Goal: Transaction & Acquisition: Purchase product/service

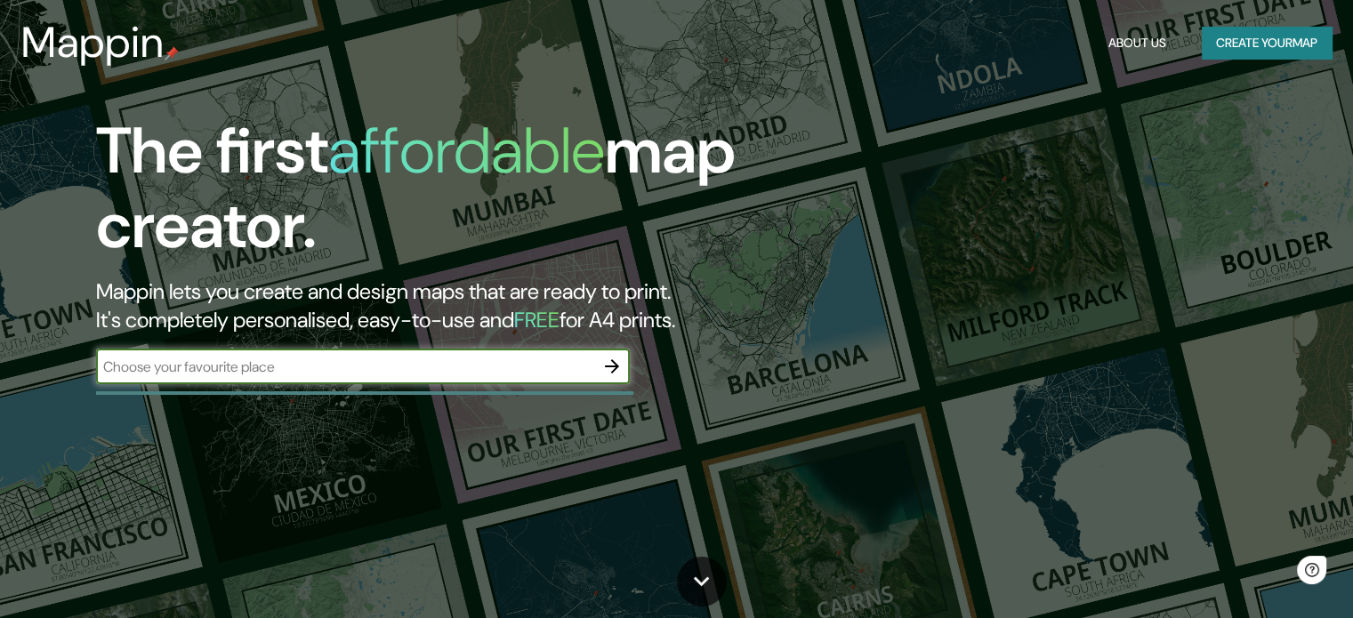
click at [444, 357] on input "text" at bounding box center [345, 367] width 498 height 20
type input "piura"
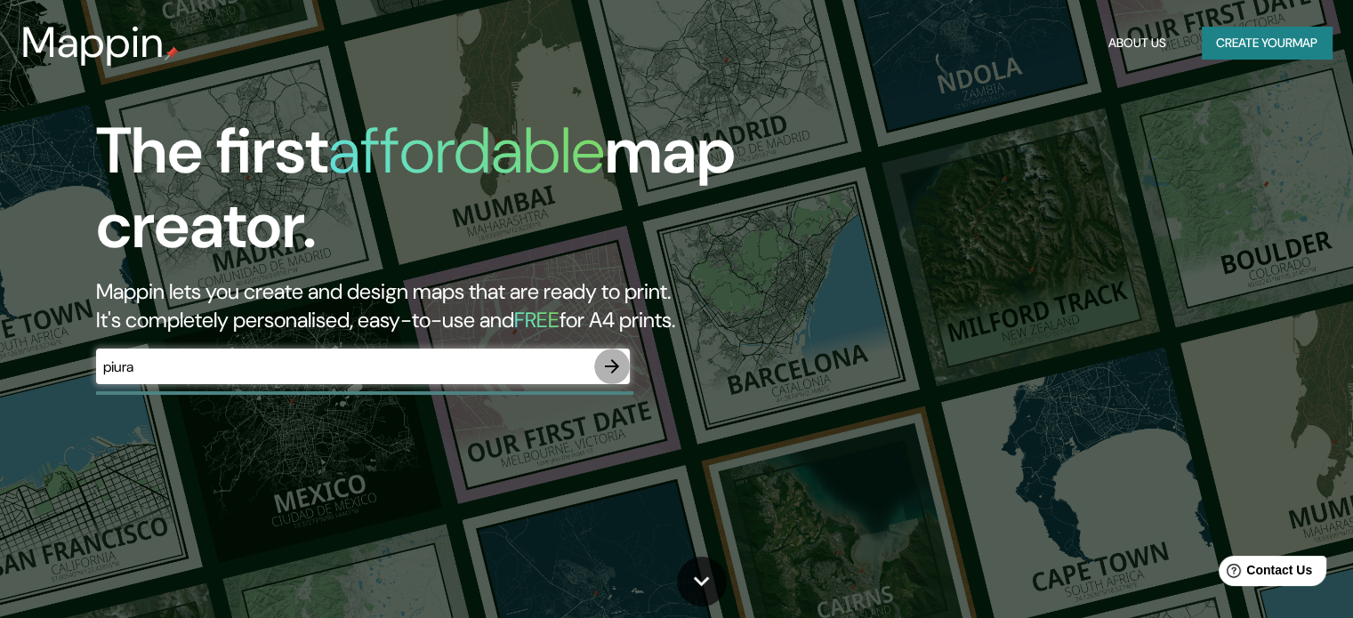
click at [612, 375] on icon "button" at bounding box center [611, 366] width 21 height 21
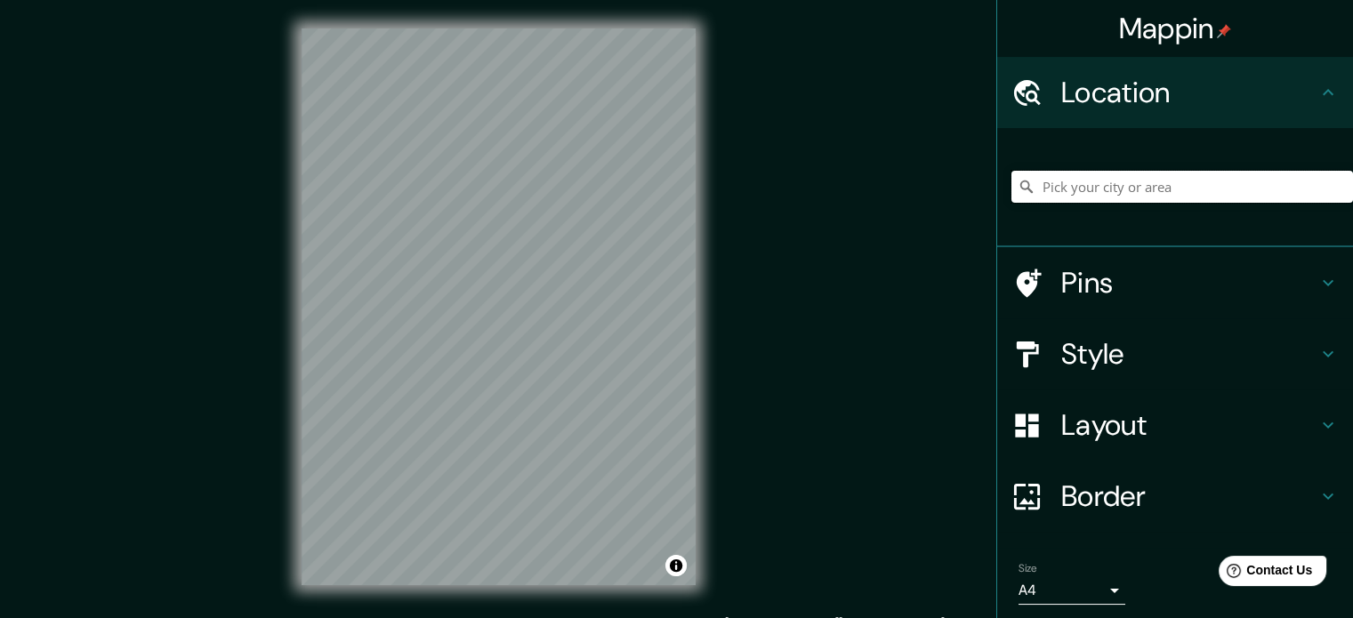
click at [1082, 189] on input "Pick your city or area" at bounding box center [1182, 187] width 342 height 32
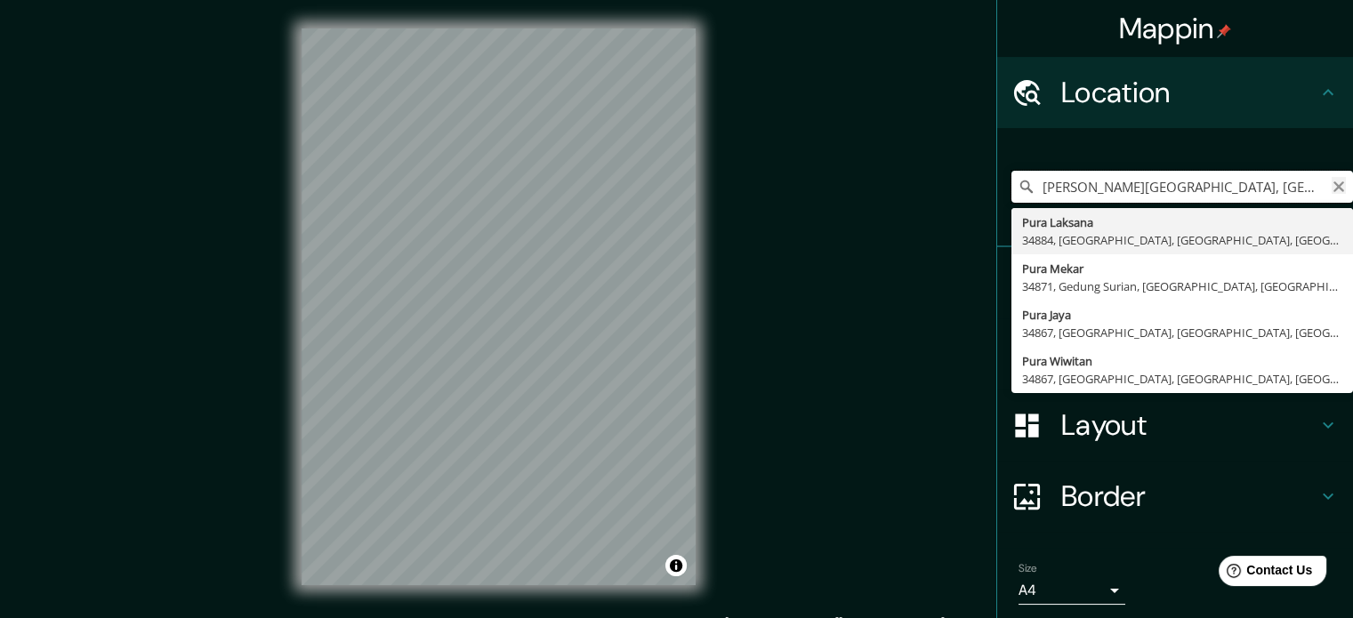
type input "[PERSON_NAME][GEOGRAPHIC_DATA], [GEOGRAPHIC_DATA]"
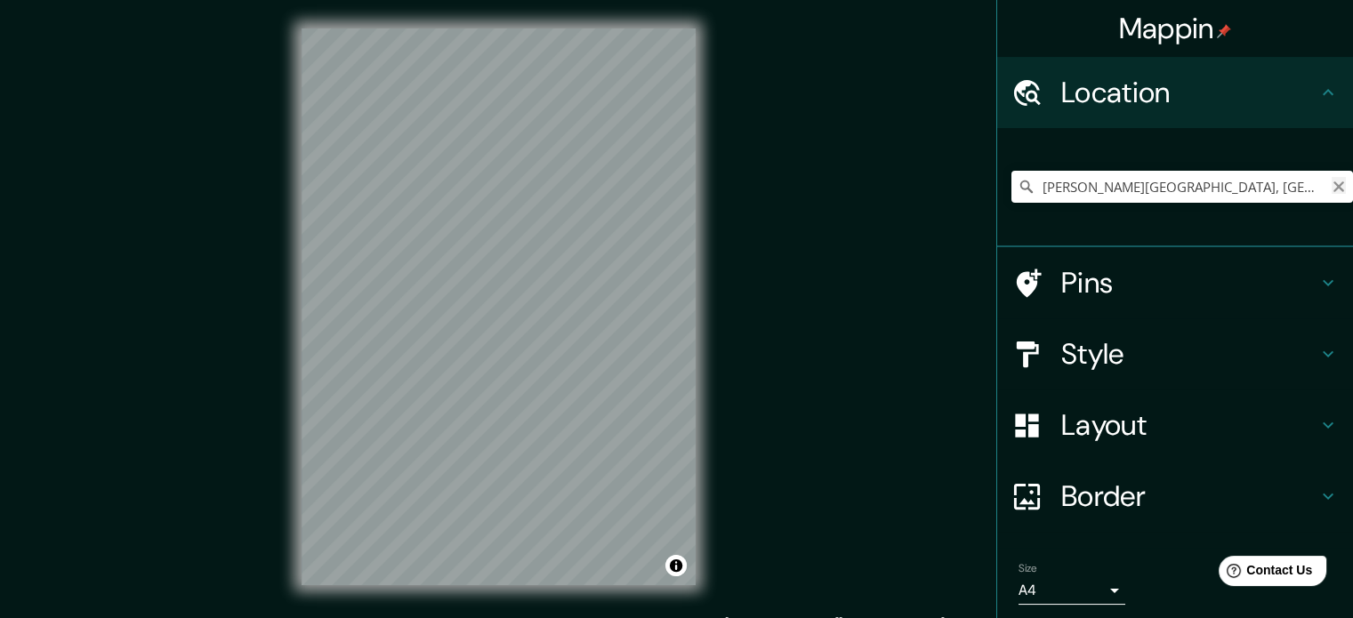
click at [1333, 186] on icon "Clear" at bounding box center [1338, 186] width 11 height 11
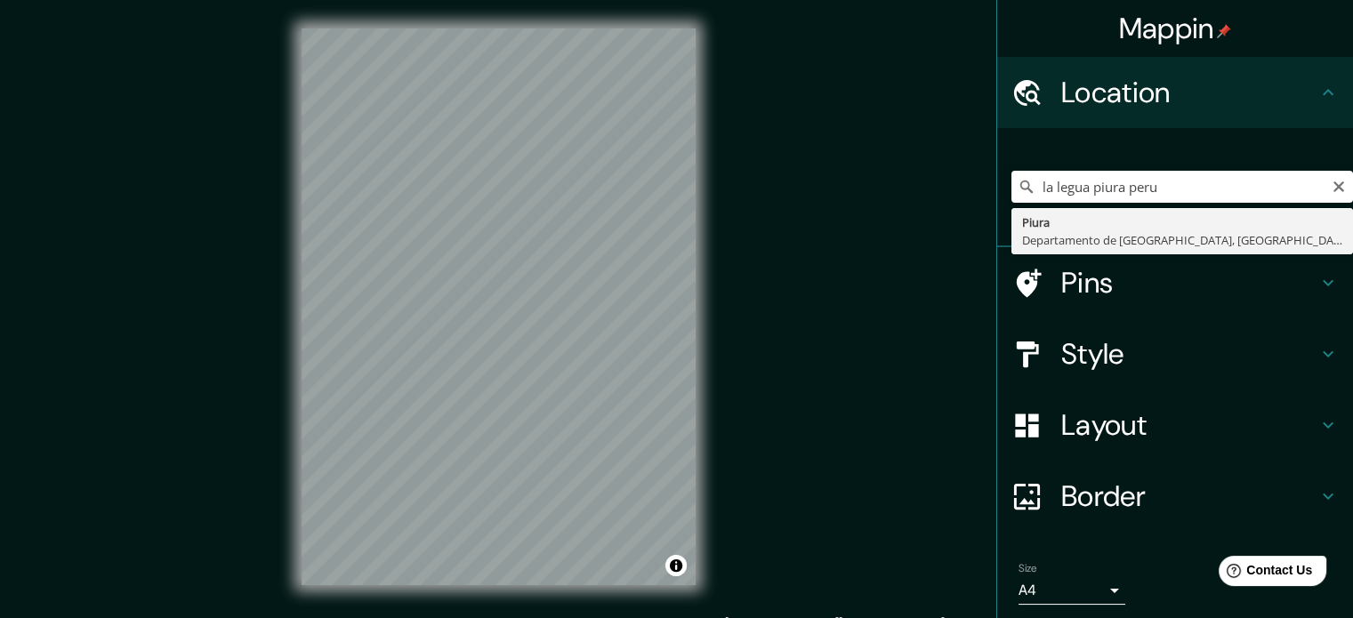
drag, startPoint x: 1110, startPoint y: 188, endPoint x: 1062, endPoint y: 248, distance: 77.2
type input "Piura, [GEOGRAPHIC_DATA], [GEOGRAPHIC_DATA]"
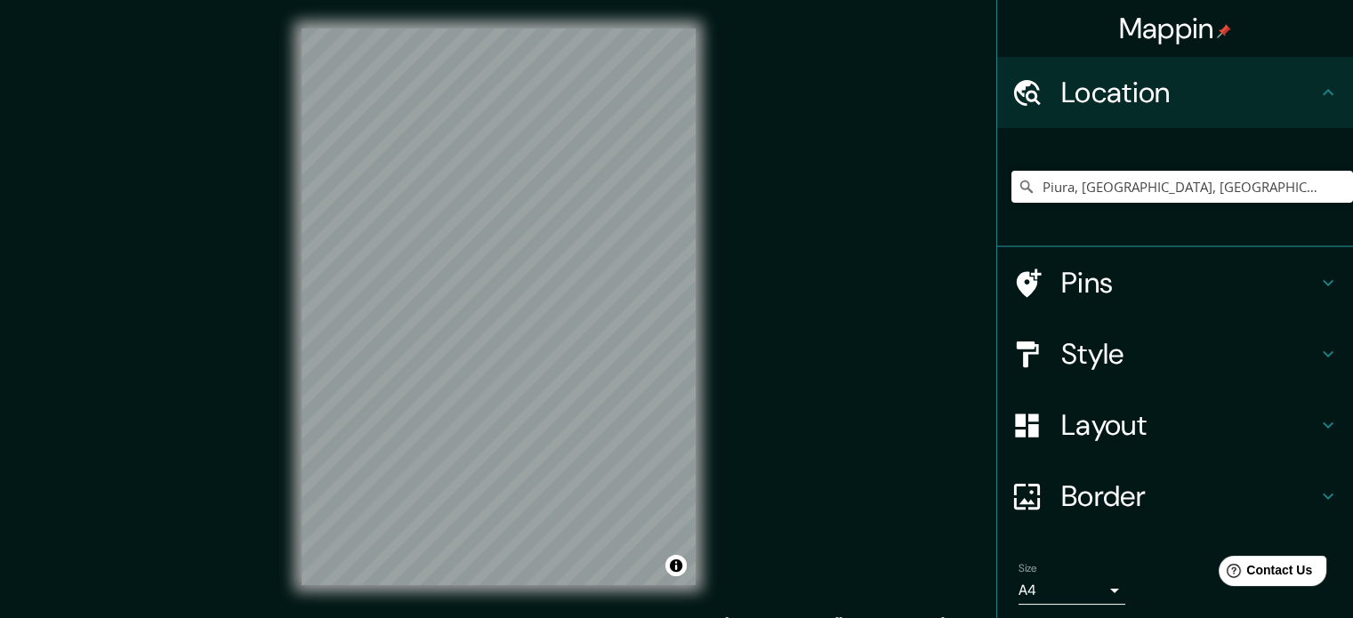
click at [1100, 291] on h4 "Pins" at bounding box center [1189, 283] width 256 height 36
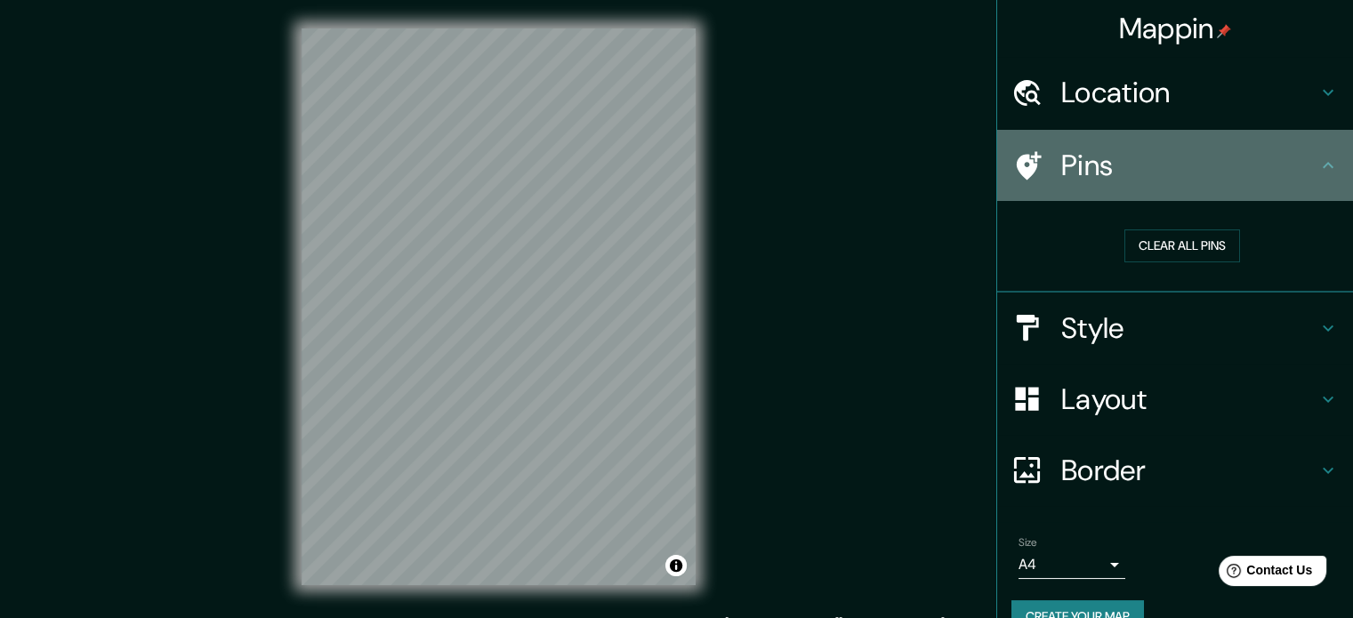
click at [1140, 189] on div "Pins" at bounding box center [1175, 165] width 356 height 71
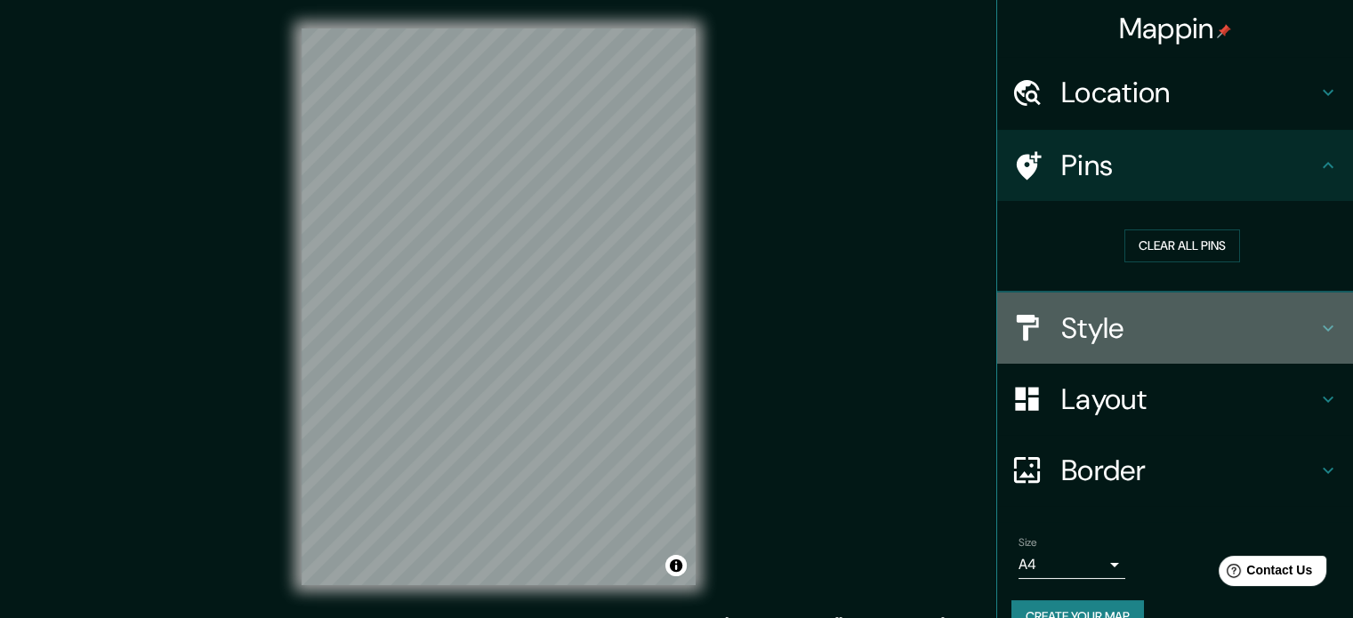
click at [1107, 328] on h4 "Style" at bounding box center [1189, 328] width 256 height 36
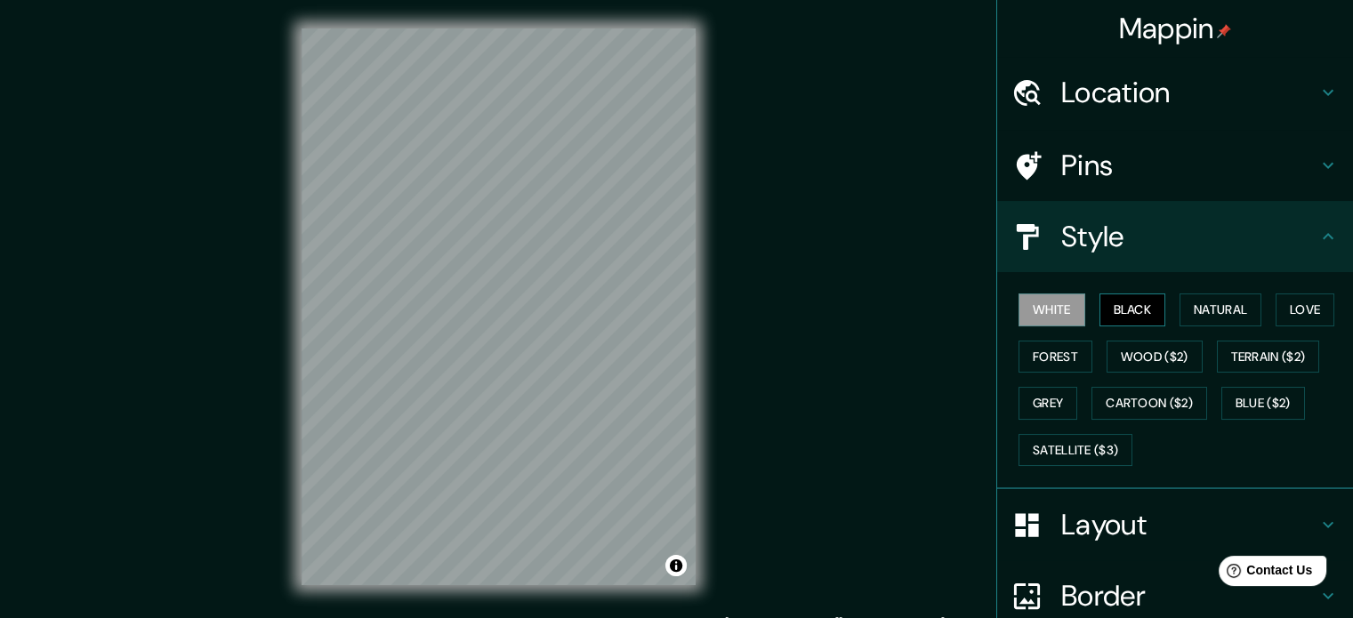
click at [1109, 300] on button "Black" at bounding box center [1132, 310] width 67 height 33
click at [1209, 311] on button "Natural" at bounding box center [1221, 310] width 82 height 33
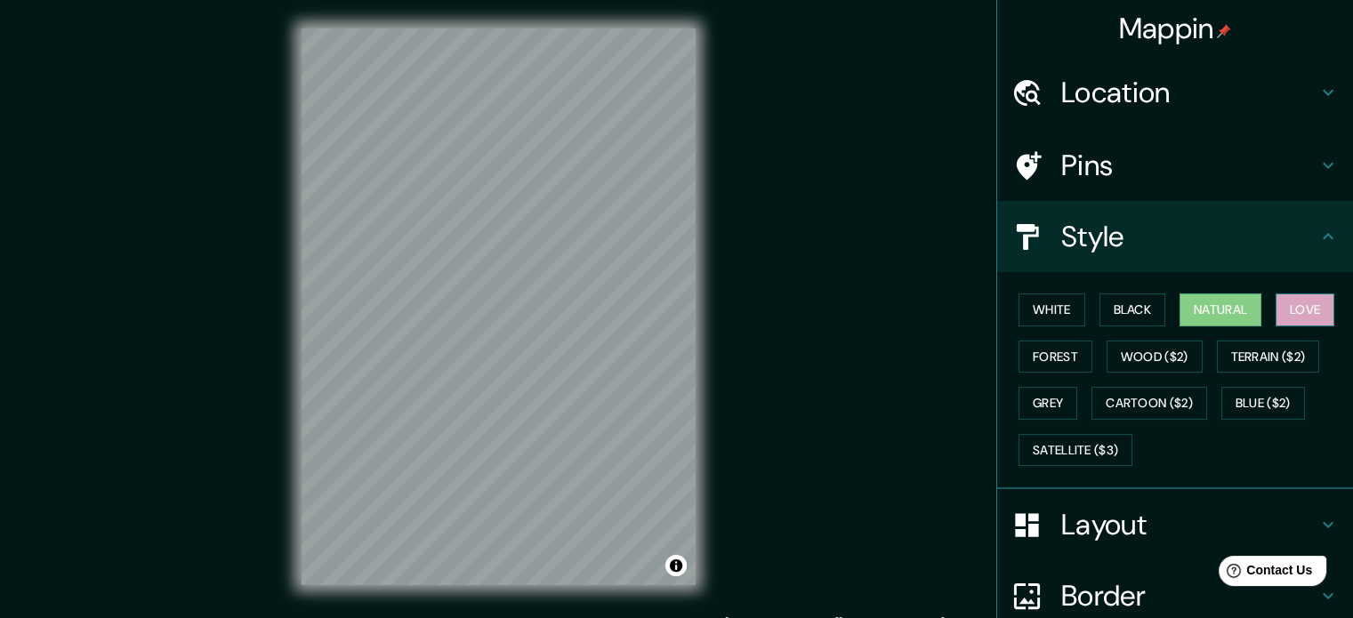
click at [1313, 310] on button "Love" at bounding box center [1305, 310] width 59 height 33
click at [1234, 308] on button "Natural" at bounding box center [1221, 310] width 82 height 33
click at [1050, 347] on button "Forest" at bounding box center [1056, 357] width 74 height 33
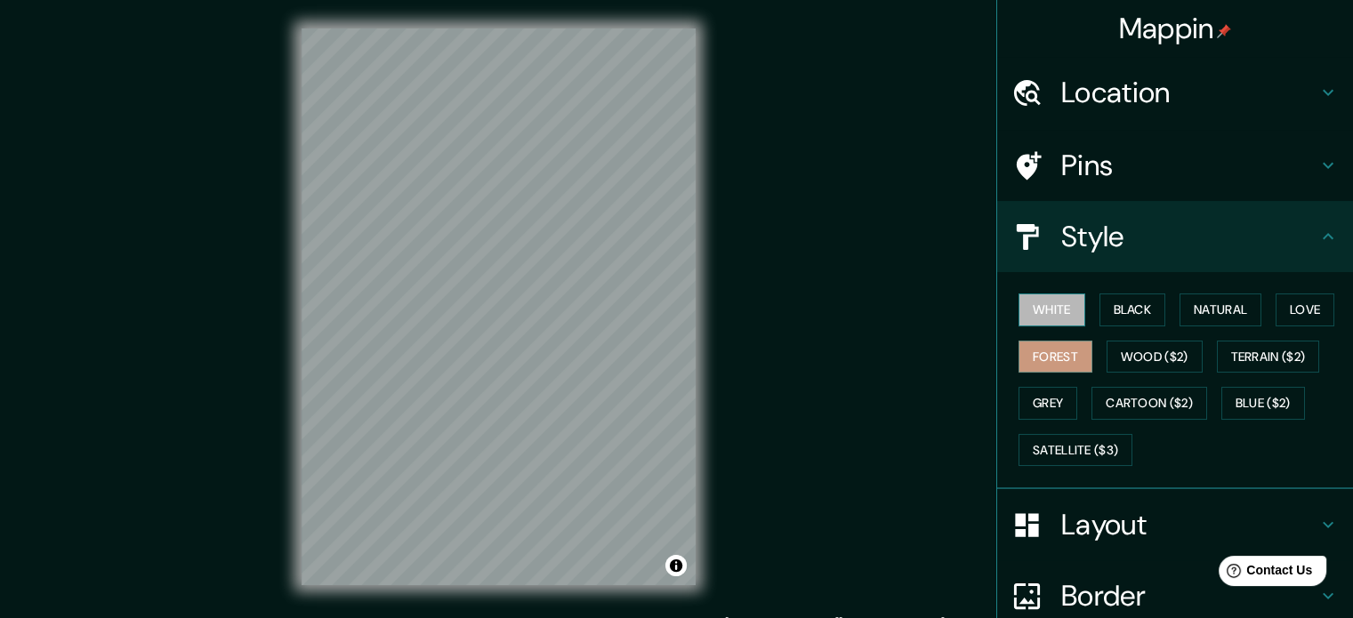
click at [1034, 303] on button "White" at bounding box center [1052, 310] width 67 height 33
click at [1105, 309] on button "Black" at bounding box center [1132, 310] width 67 height 33
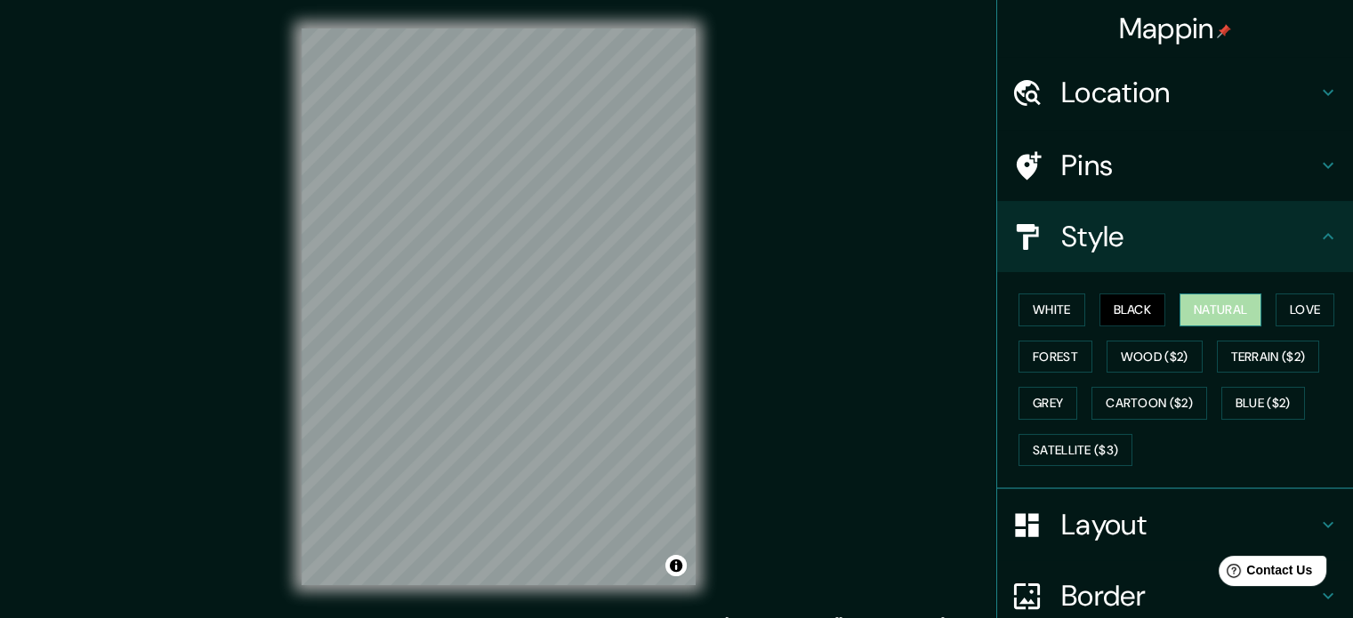
click at [1204, 309] on button "Natural" at bounding box center [1221, 310] width 82 height 33
click at [1276, 294] on button "Love" at bounding box center [1305, 310] width 59 height 33
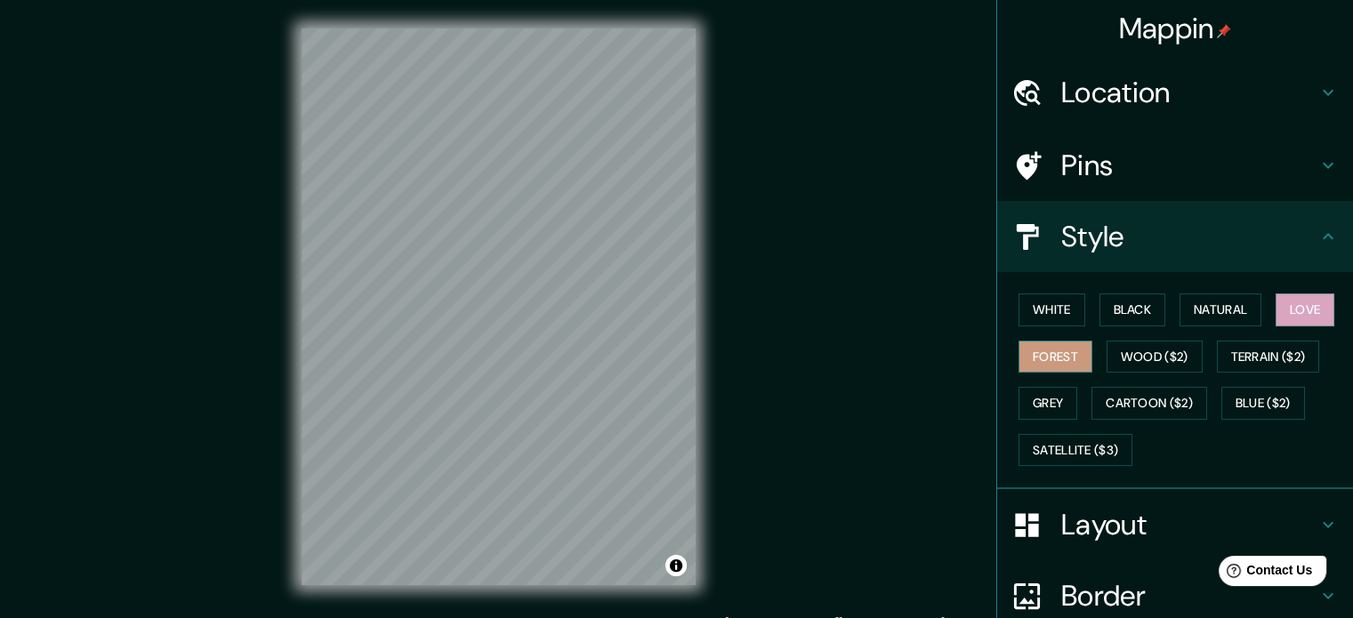
click at [1039, 355] on button "Forest" at bounding box center [1056, 357] width 74 height 33
click at [1027, 395] on button "Grey" at bounding box center [1048, 403] width 59 height 33
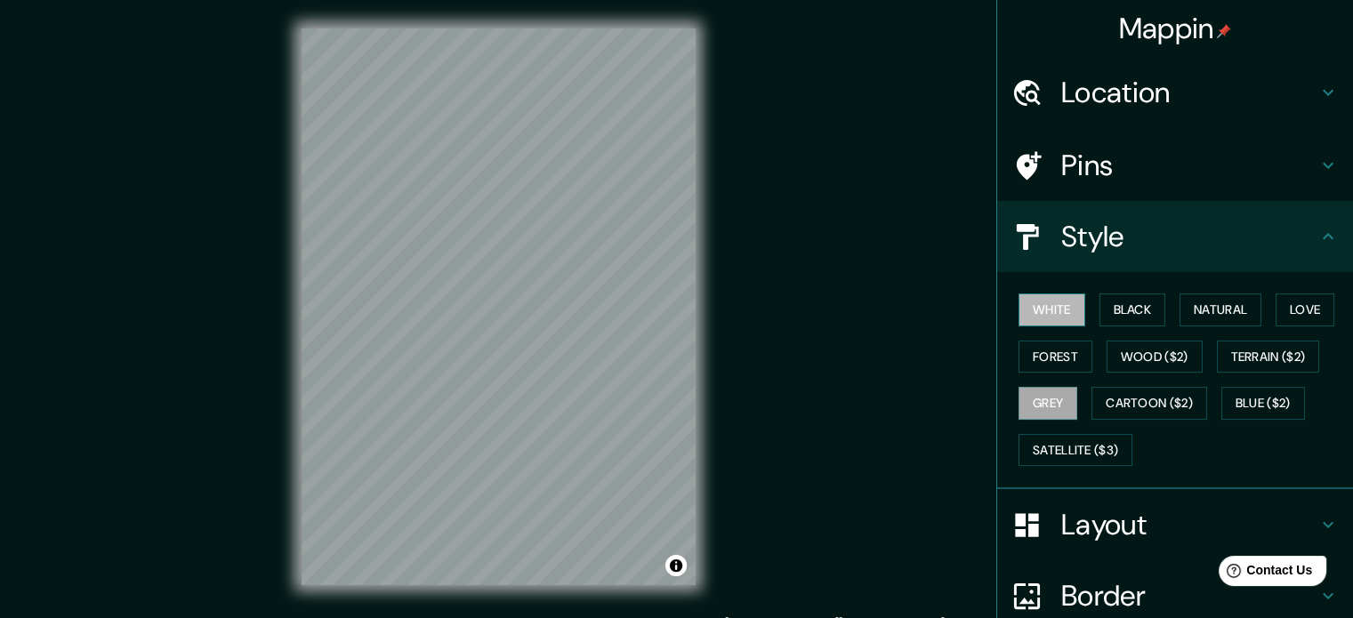
click at [1019, 302] on button "White" at bounding box center [1052, 310] width 67 height 33
click at [1124, 310] on button "Black" at bounding box center [1132, 310] width 67 height 33
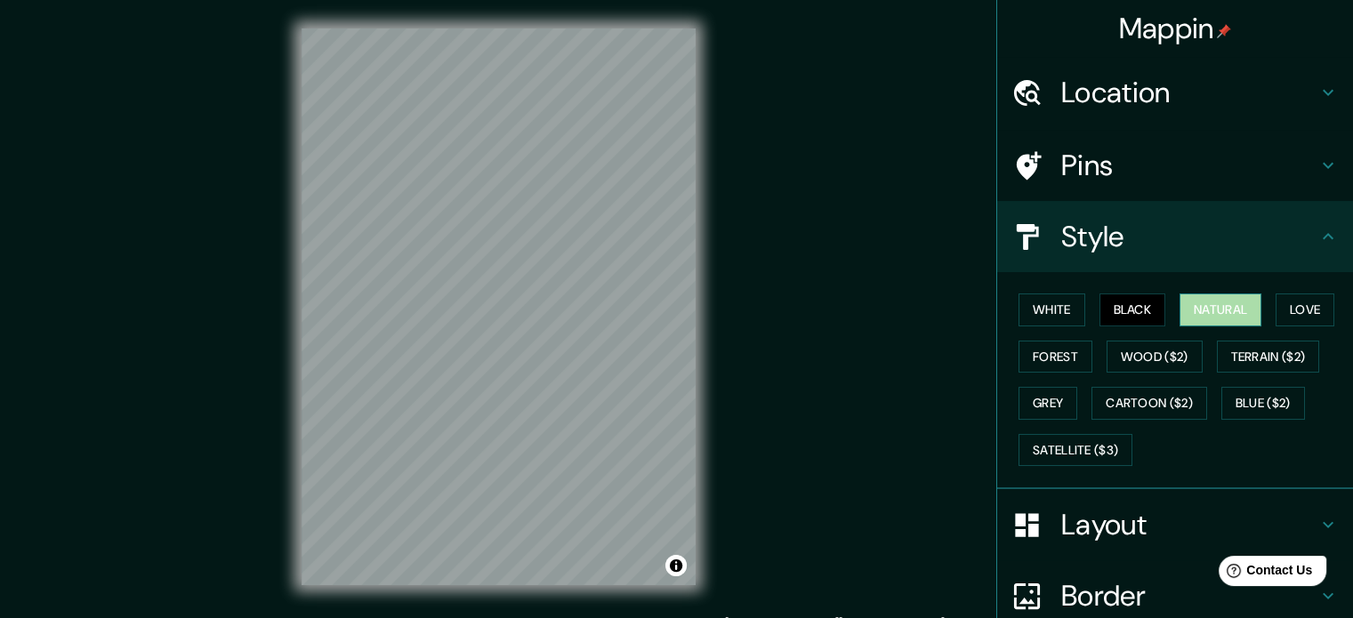
click at [1204, 307] on button "Natural" at bounding box center [1221, 310] width 82 height 33
click at [1285, 311] on button "Love" at bounding box center [1305, 310] width 59 height 33
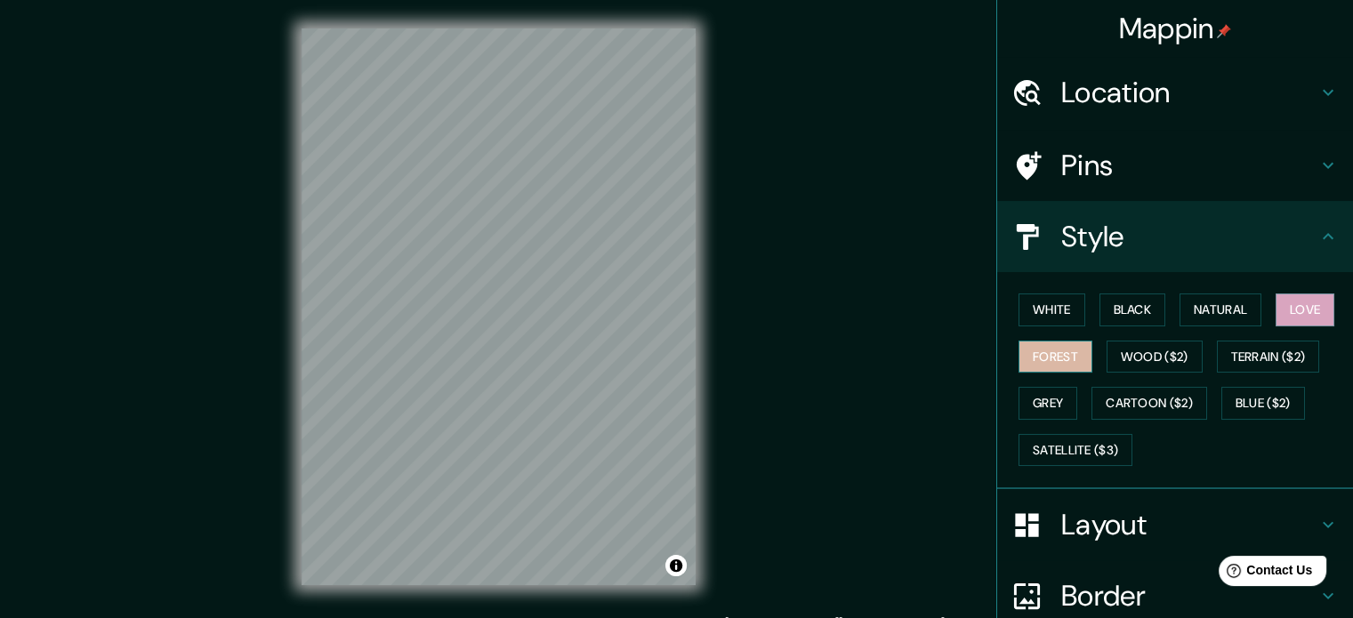
click at [1056, 356] on button "Forest" at bounding box center [1056, 357] width 74 height 33
click at [1039, 405] on button "Grey" at bounding box center [1048, 403] width 59 height 33
click at [1033, 353] on button "Forest" at bounding box center [1056, 357] width 74 height 33
click at [1105, 298] on button "Black" at bounding box center [1132, 310] width 67 height 33
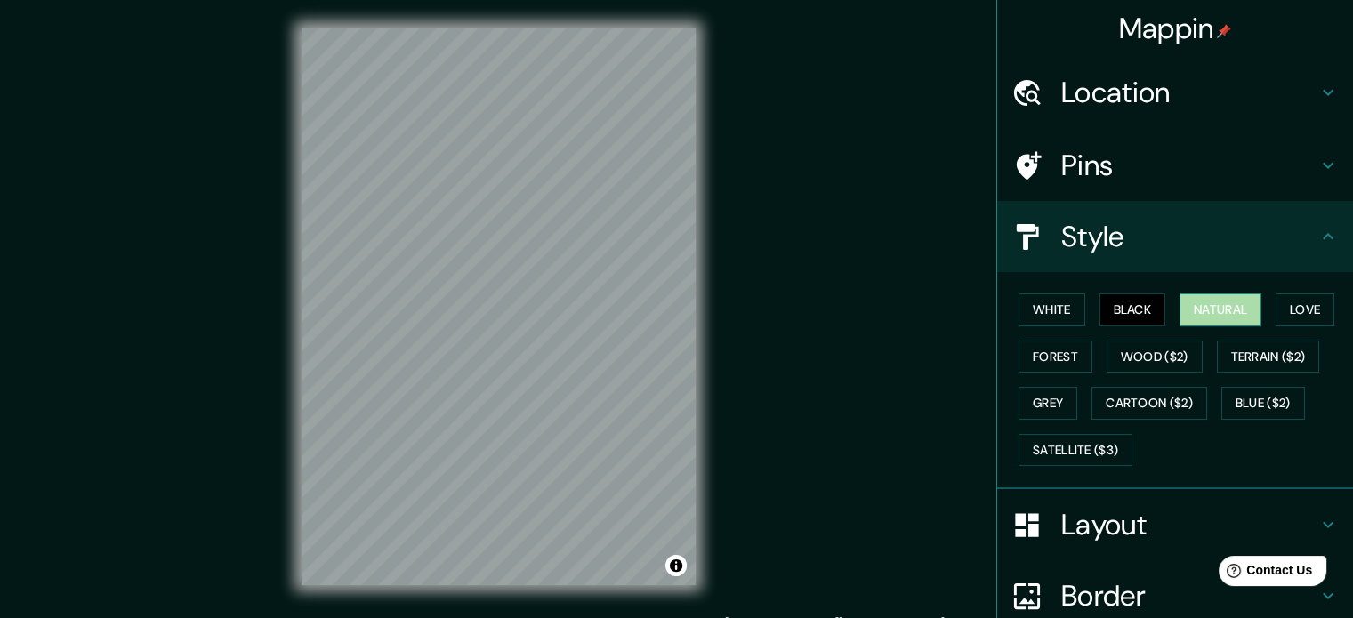
click at [1201, 307] on button "Natural" at bounding box center [1221, 310] width 82 height 33
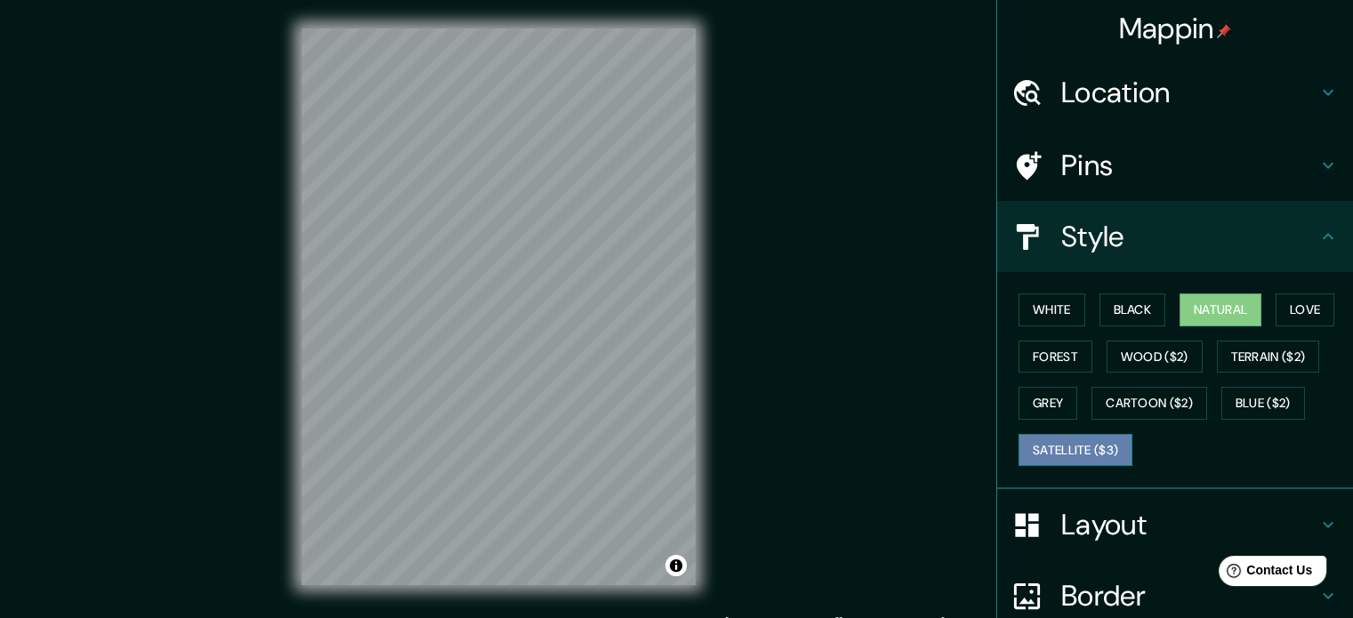
click at [1083, 447] on button "Satellite ($3)" at bounding box center [1076, 450] width 114 height 33
click at [1131, 382] on div "White Black Natural Love Forest Wood ($2) Terrain ($2) Grey Cartoon ($2) Blue (…" at bounding box center [1182, 379] width 342 height 187
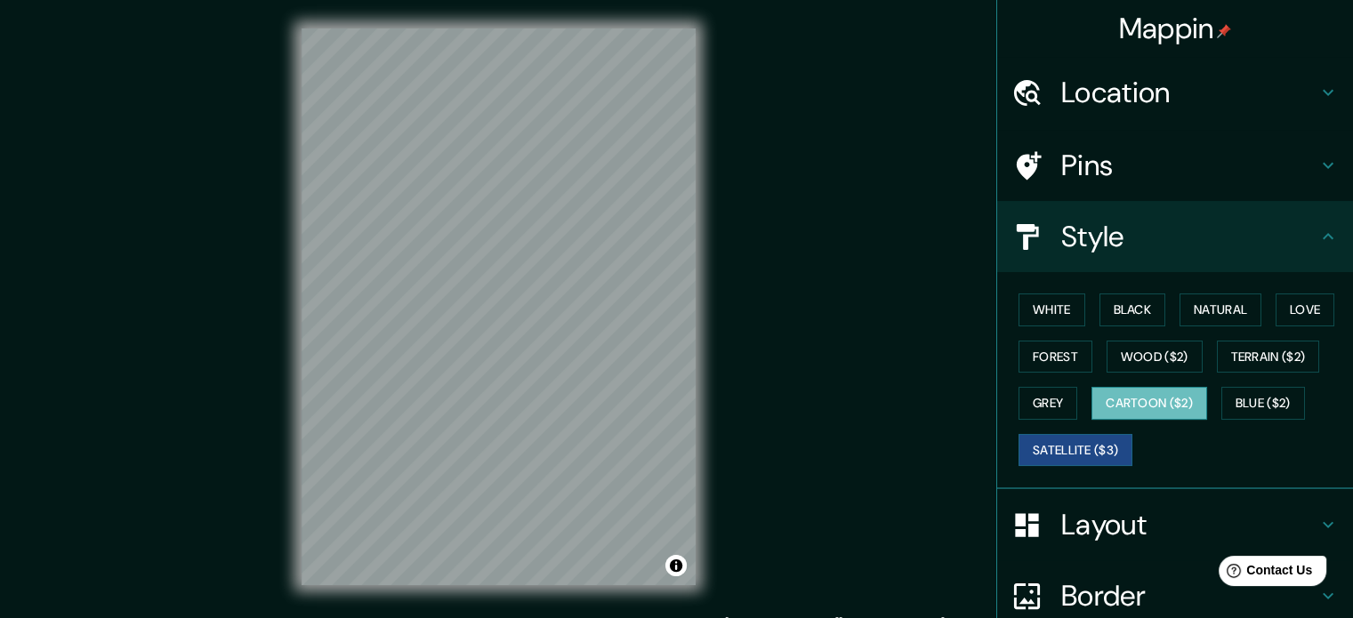
click at [1135, 394] on button "Cartoon ($2)" at bounding box center [1149, 403] width 116 height 33
click at [1137, 344] on button "Wood ($2)" at bounding box center [1155, 357] width 96 height 33
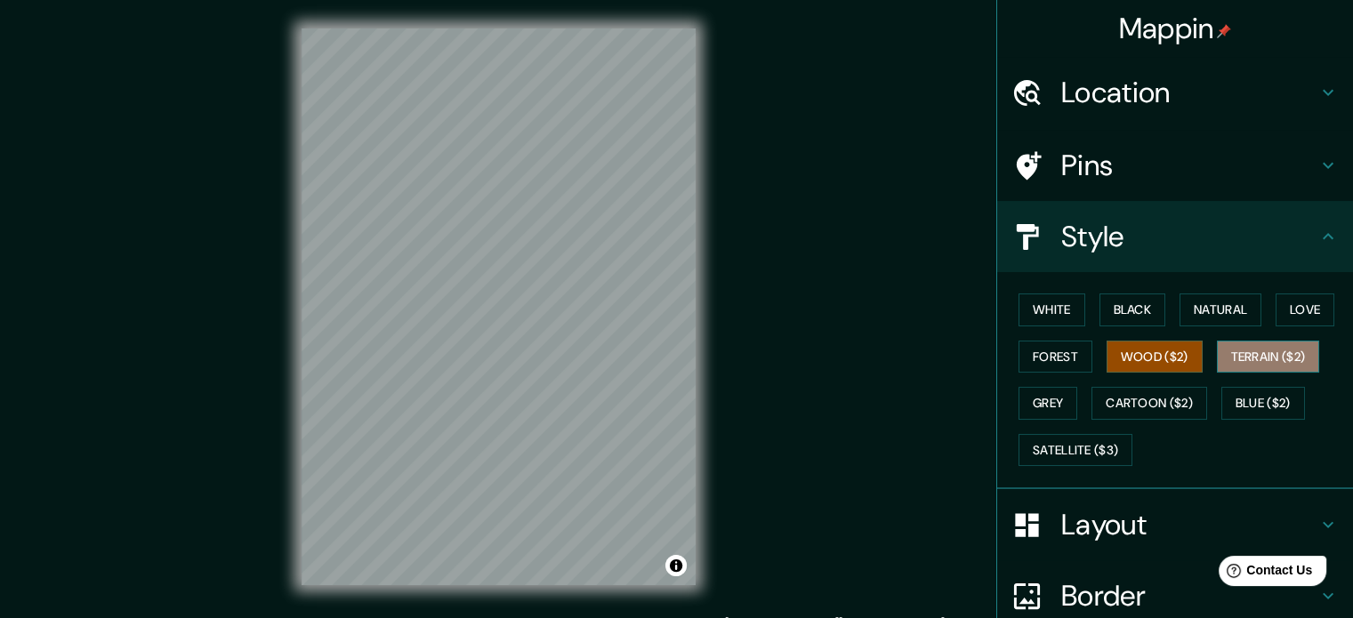
click at [1245, 351] on button "Terrain ($2)" at bounding box center [1268, 357] width 103 height 33
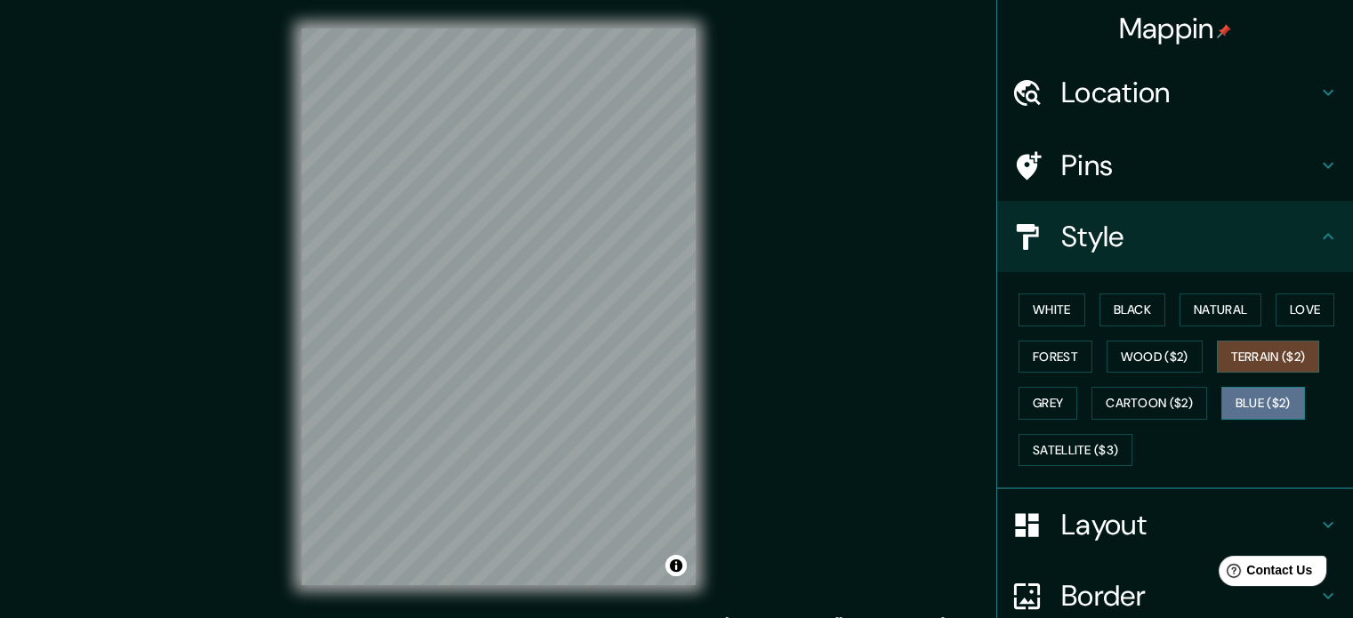
click at [1250, 399] on button "Blue ($2)" at bounding box center [1263, 403] width 84 height 33
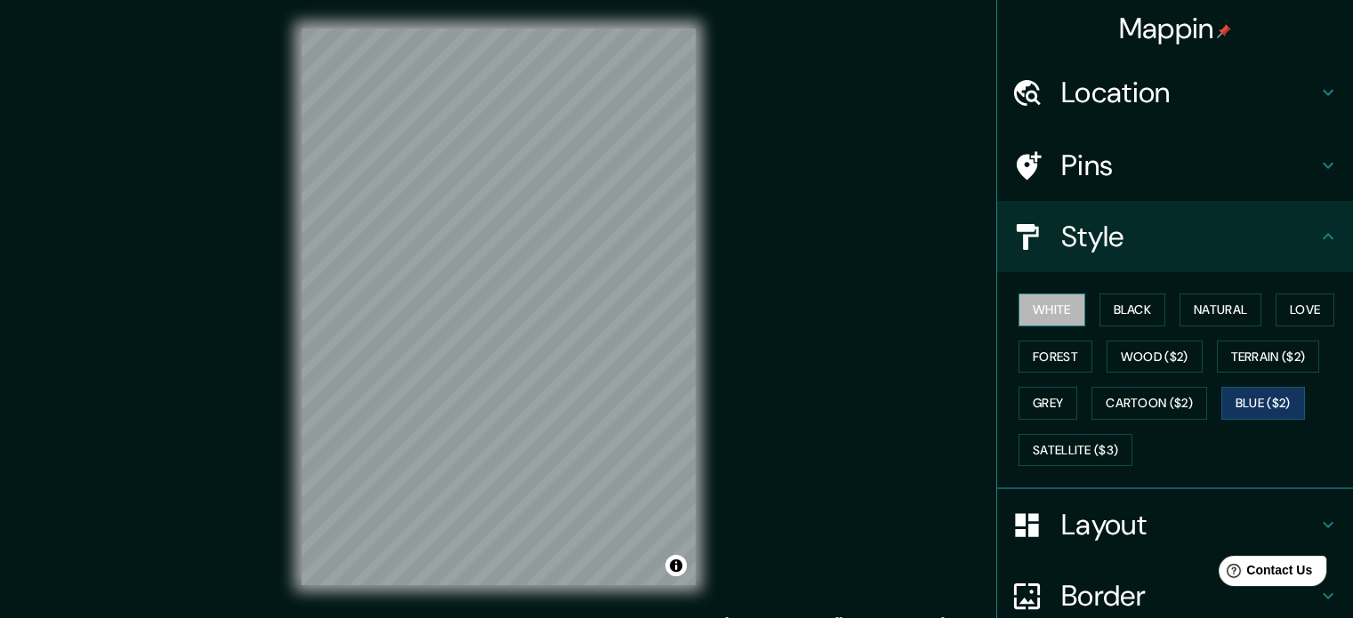
click at [1026, 307] on button "White" at bounding box center [1052, 310] width 67 height 33
click at [1099, 312] on button "Black" at bounding box center [1132, 310] width 67 height 33
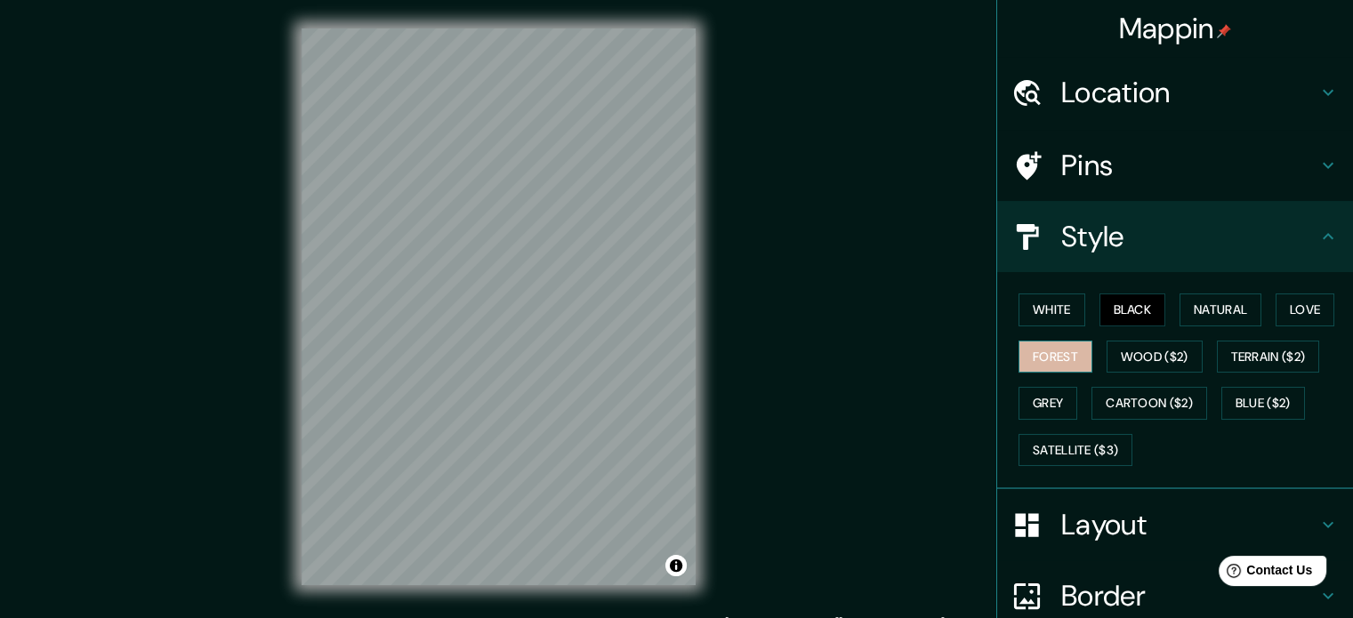
click at [1046, 349] on button "Forest" at bounding box center [1056, 357] width 74 height 33
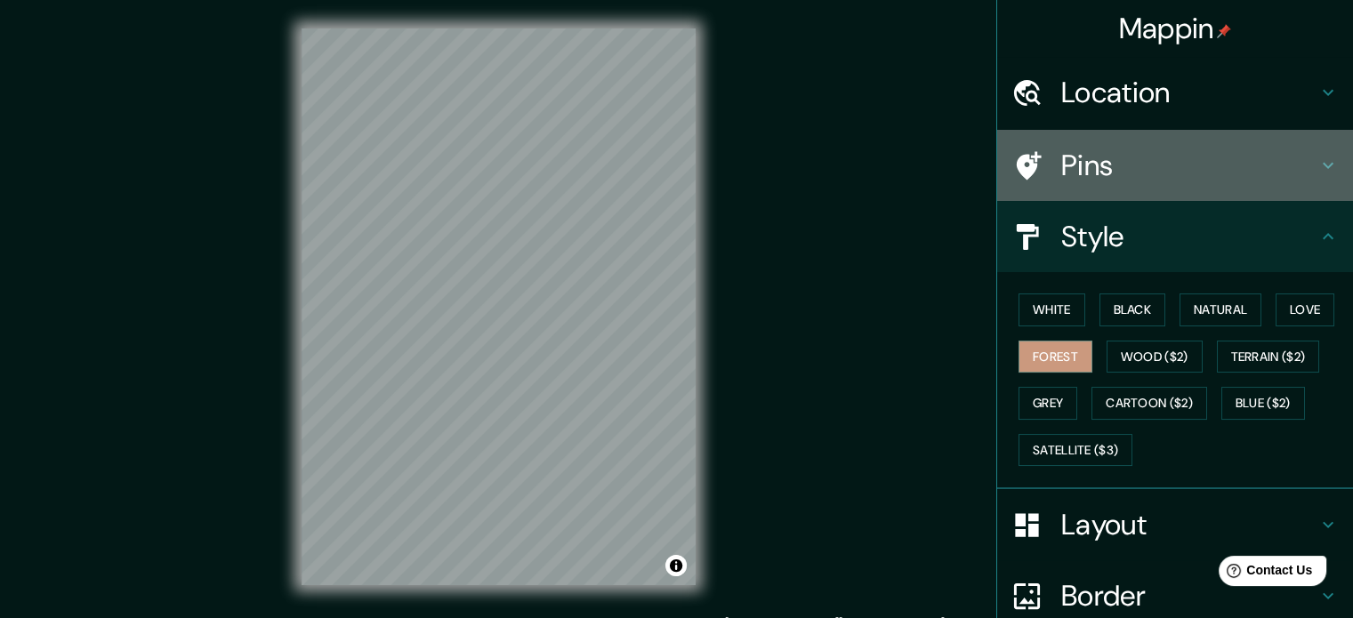
click at [1103, 176] on h4 "Pins" at bounding box center [1189, 166] width 256 height 36
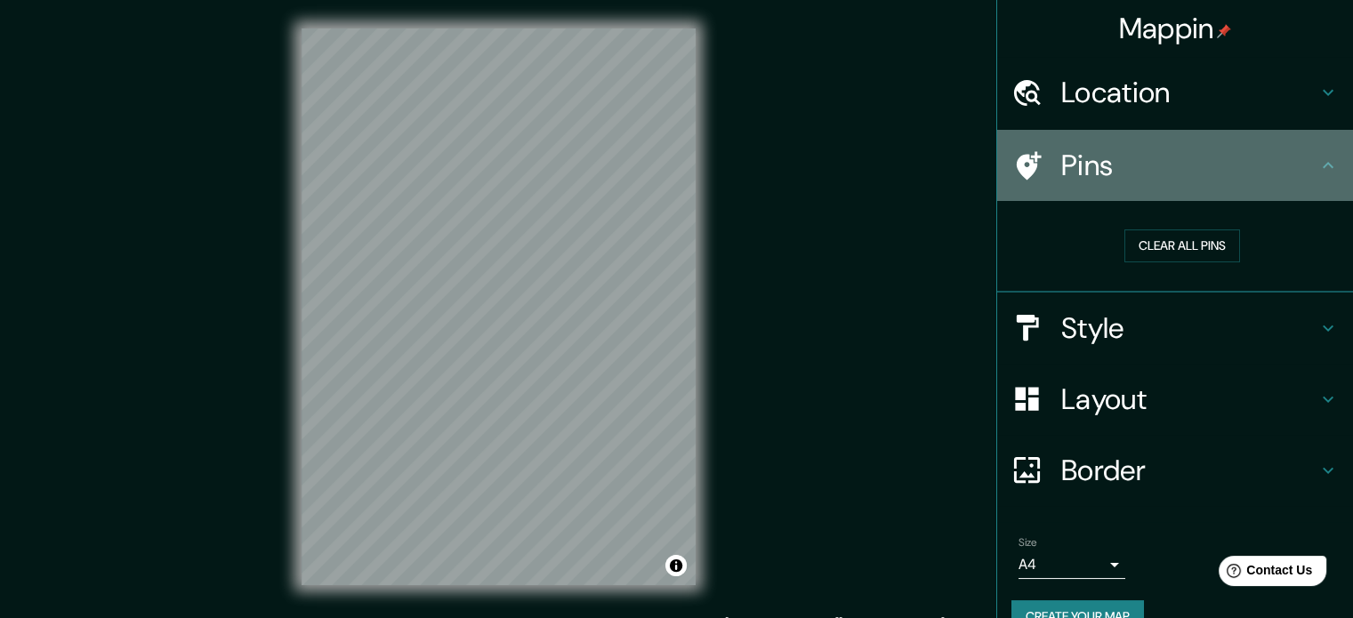
click at [1101, 175] on h4 "Pins" at bounding box center [1189, 166] width 256 height 36
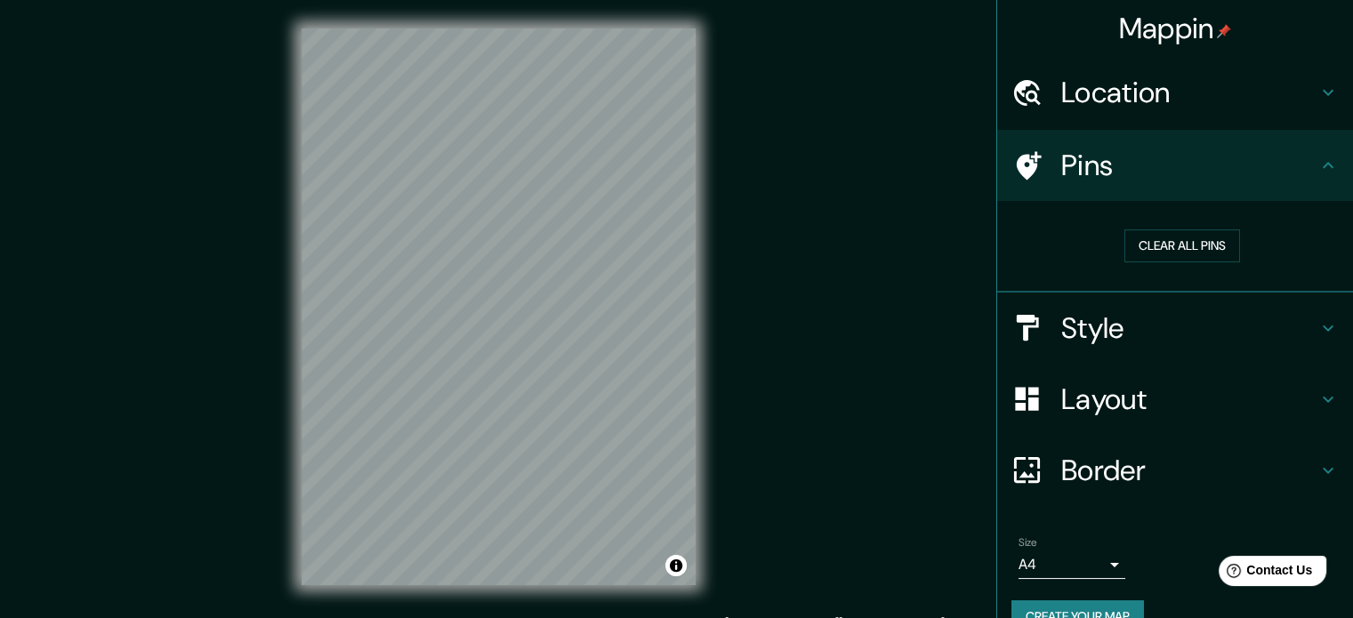
click at [1080, 335] on h4 "Style" at bounding box center [1189, 328] width 256 height 36
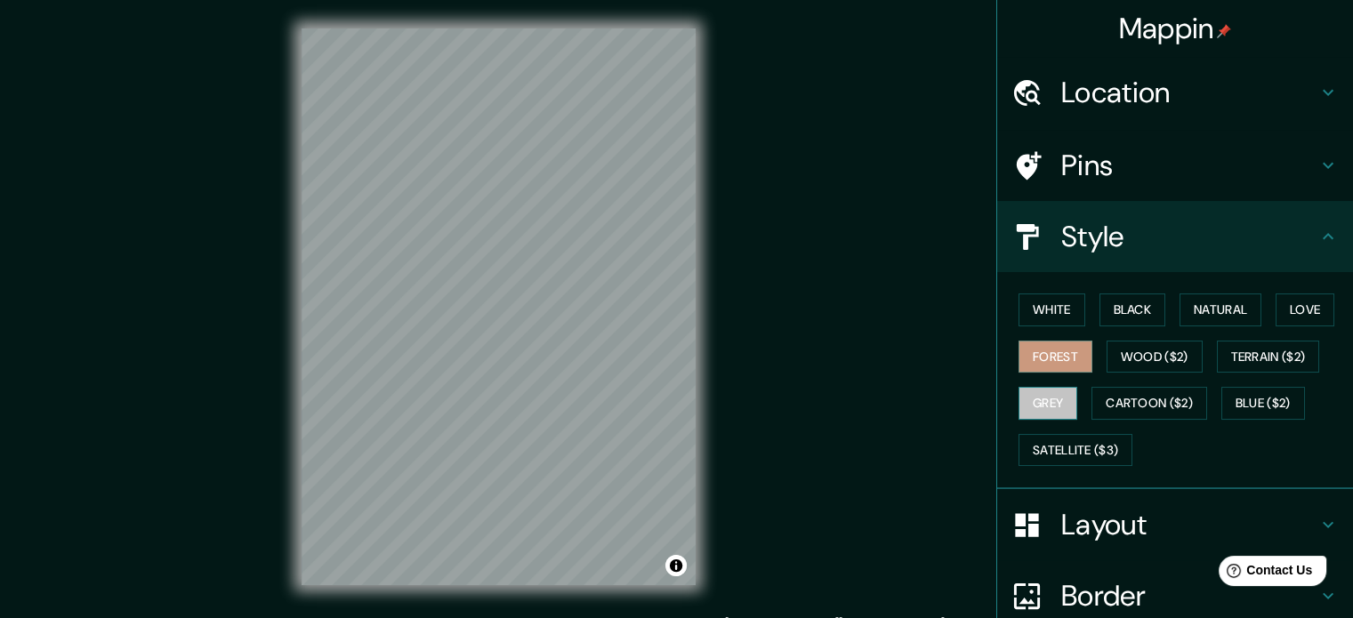
click at [1038, 398] on button "Grey" at bounding box center [1048, 403] width 59 height 33
click at [1035, 362] on button "Forest" at bounding box center [1056, 357] width 74 height 33
click at [1126, 316] on button "Black" at bounding box center [1132, 310] width 67 height 33
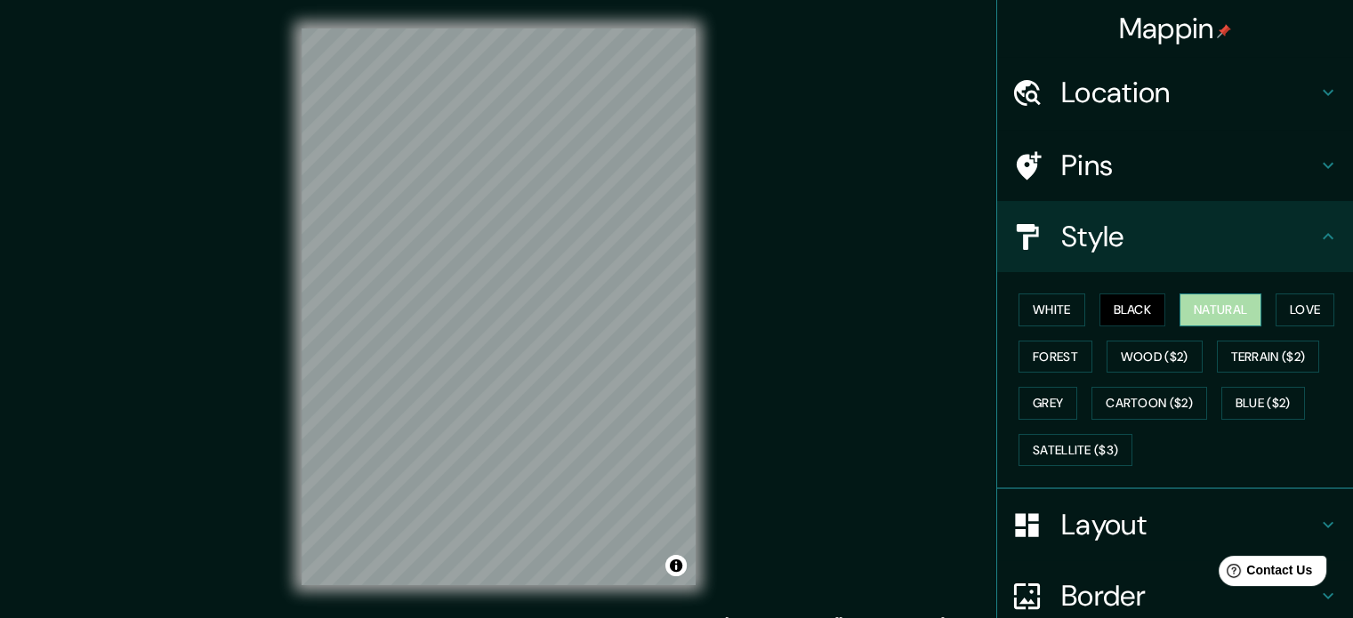
click at [1204, 301] on button "Natural" at bounding box center [1221, 310] width 82 height 33
click at [1299, 319] on button "Love" at bounding box center [1305, 310] width 59 height 33
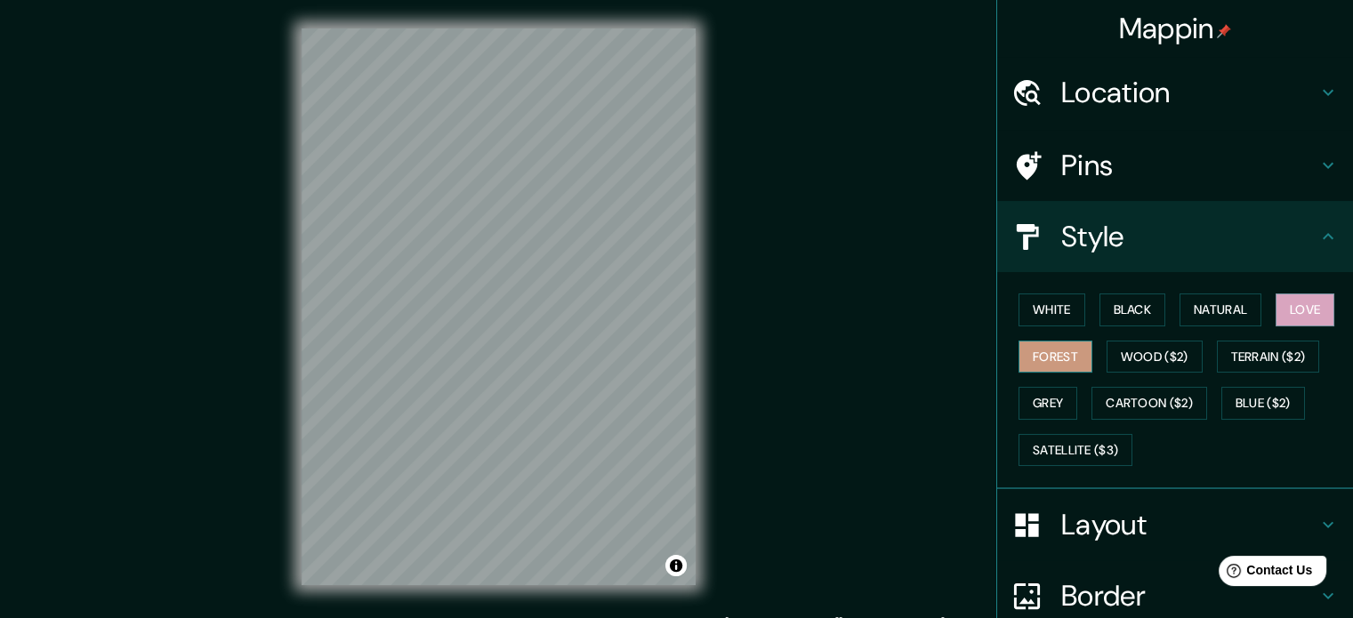
click at [1069, 362] on button "Forest" at bounding box center [1056, 357] width 74 height 33
click at [1050, 395] on button "Grey" at bounding box center [1048, 403] width 59 height 33
click at [1041, 343] on button "Forest" at bounding box center [1056, 357] width 74 height 33
click at [1047, 395] on button "Grey" at bounding box center [1048, 403] width 59 height 33
click at [1067, 360] on button "Forest" at bounding box center [1056, 357] width 74 height 33
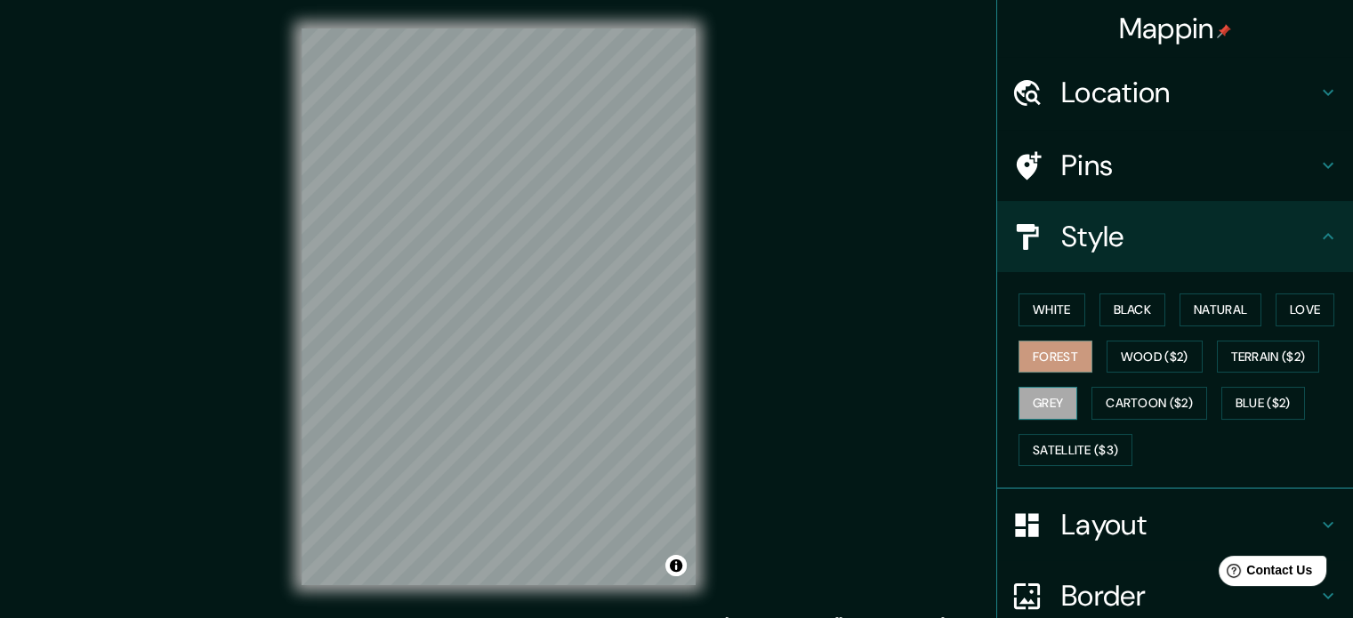
click at [1058, 394] on button "Grey" at bounding box center [1048, 403] width 59 height 33
click at [1059, 362] on button "Forest" at bounding box center [1056, 357] width 74 height 33
click at [1047, 399] on button "Grey" at bounding box center [1048, 403] width 59 height 33
click at [1051, 402] on button "Grey" at bounding box center [1048, 403] width 59 height 33
click at [1039, 357] on button "Forest" at bounding box center [1056, 357] width 74 height 33
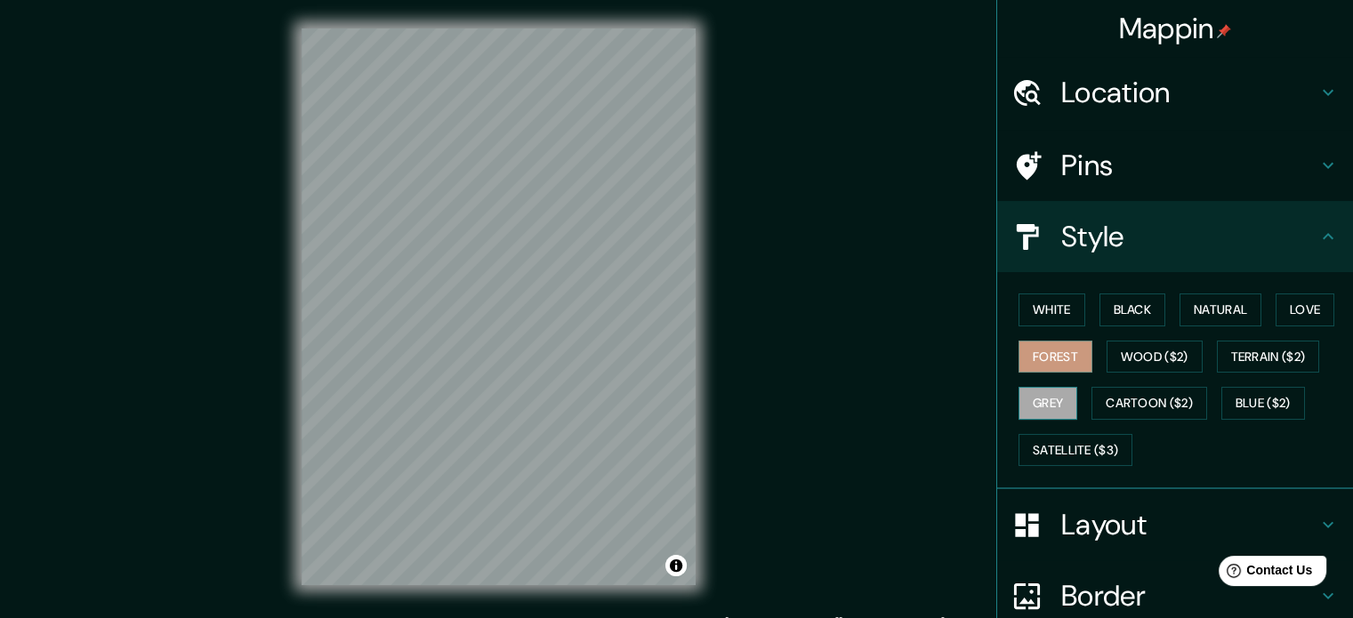
click at [1027, 405] on button "Grey" at bounding box center [1048, 403] width 59 height 33
click at [1028, 332] on div "White Black Natural Love Forest Wood ($2) Terrain ($2) Grey Cartoon ($2) Blue (…" at bounding box center [1182, 379] width 342 height 187
click at [1032, 350] on button "Forest" at bounding box center [1056, 357] width 74 height 33
click at [1025, 392] on button "Grey" at bounding box center [1048, 403] width 59 height 33
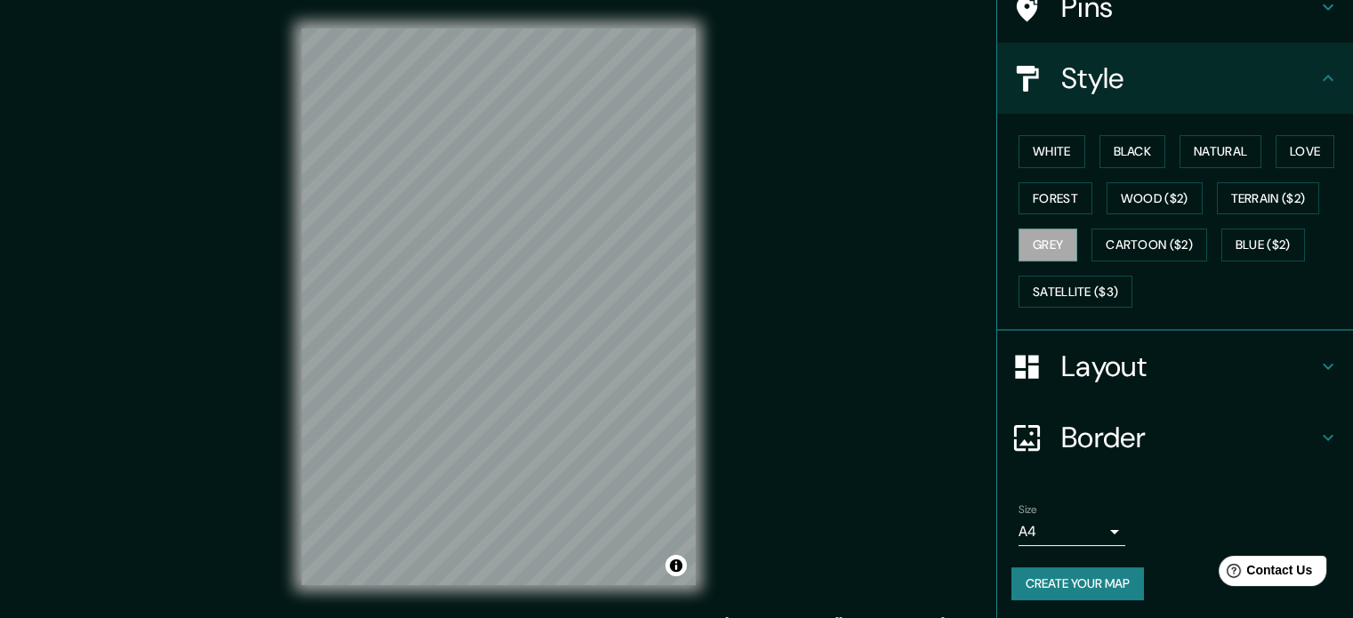
click at [1135, 370] on h4 "Layout" at bounding box center [1189, 367] width 256 height 36
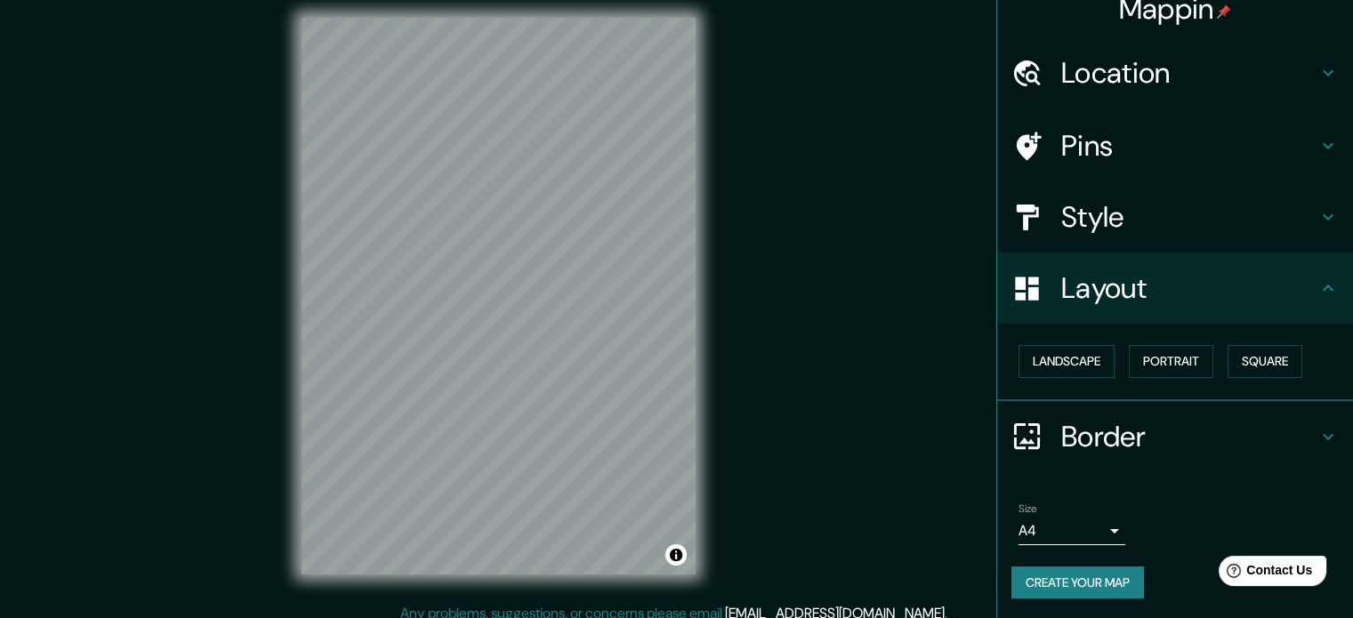
scroll to position [23, 0]
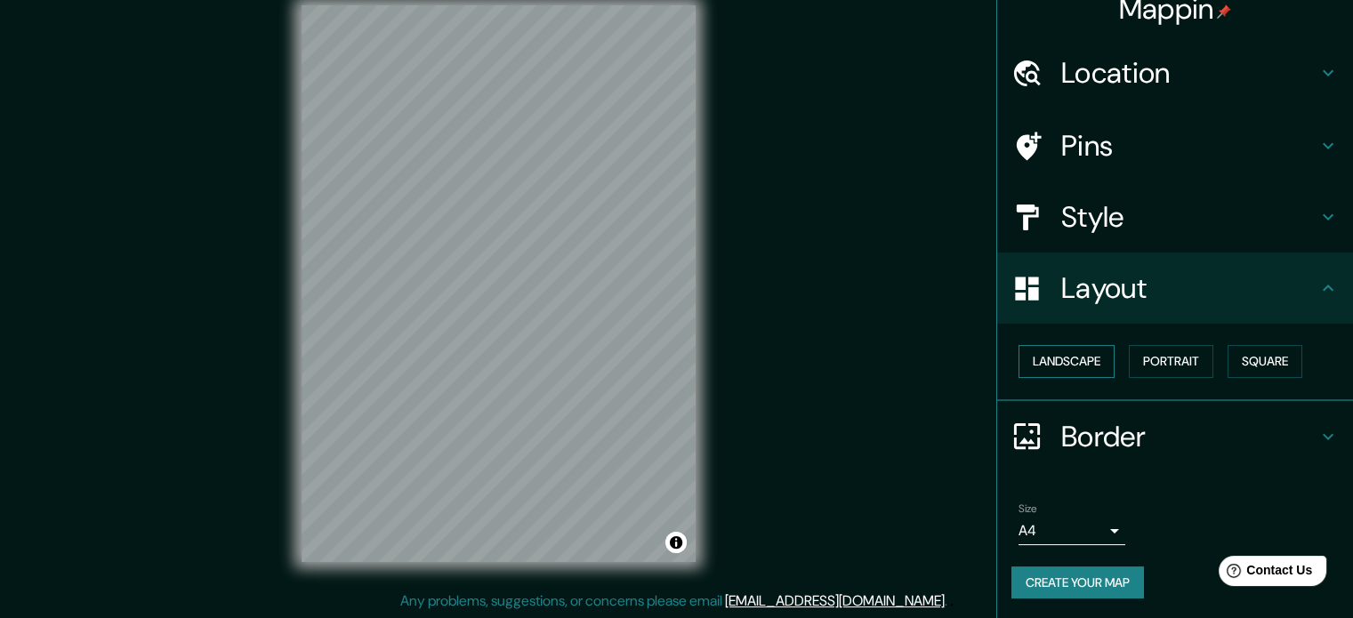
click at [1073, 366] on button "Landscape" at bounding box center [1067, 361] width 96 height 33
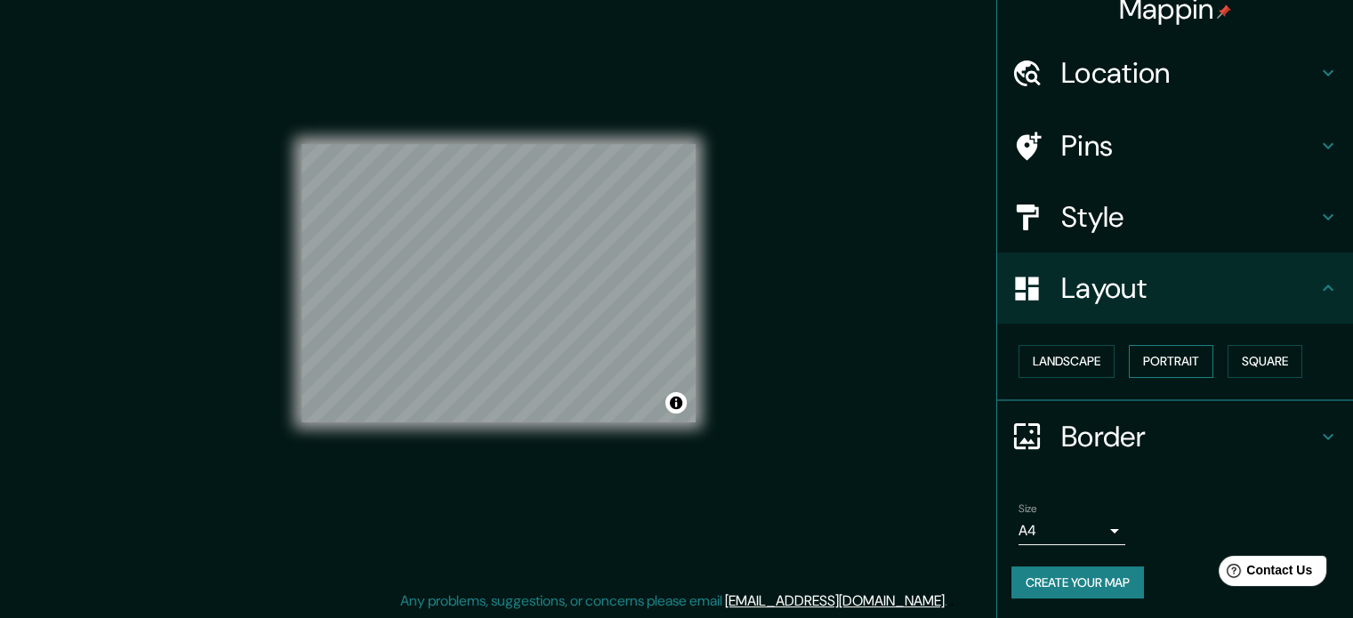
click at [1154, 362] on button "Portrait" at bounding box center [1171, 361] width 85 height 33
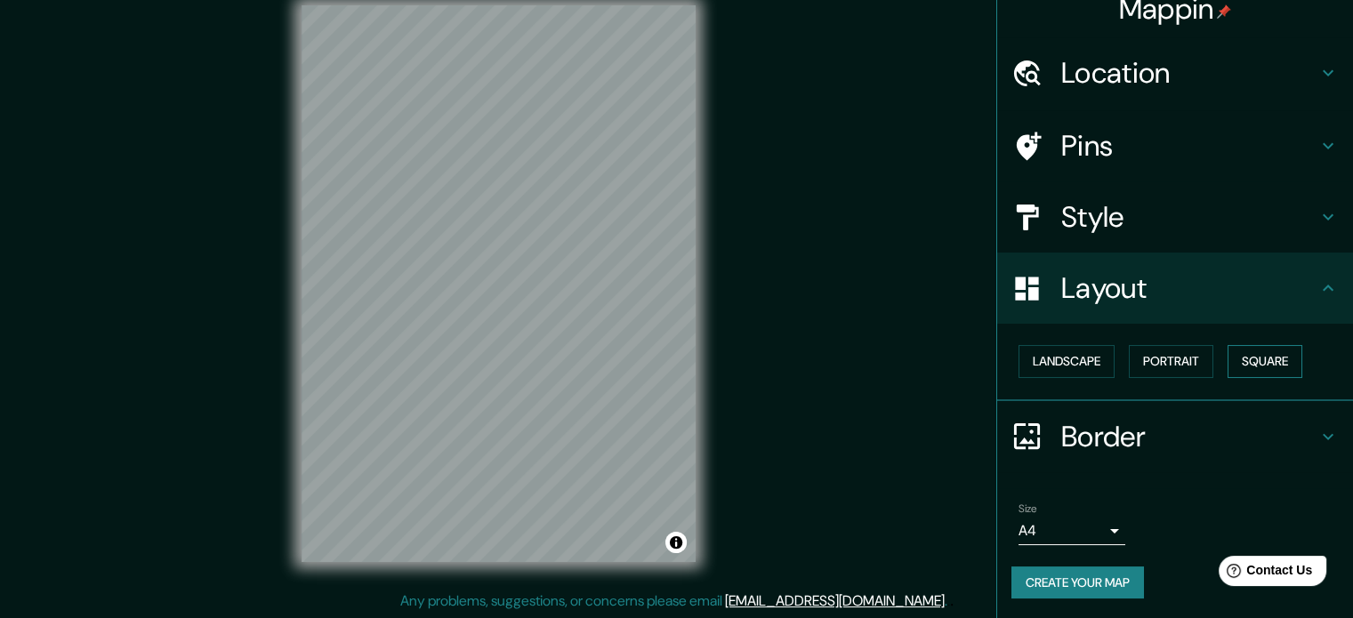
click at [1239, 351] on button "Square" at bounding box center [1265, 361] width 75 height 33
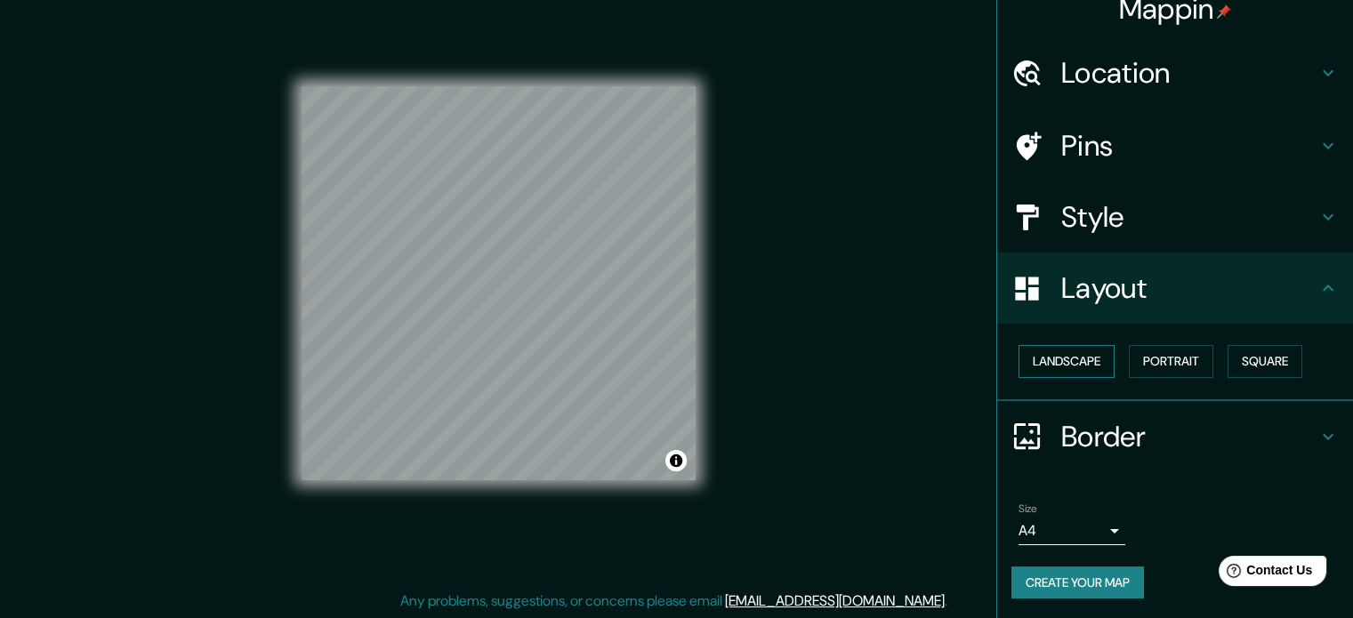
click at [1071, 356] on button "Landscape" at bounding box center [1067, 361] width 96 height 33
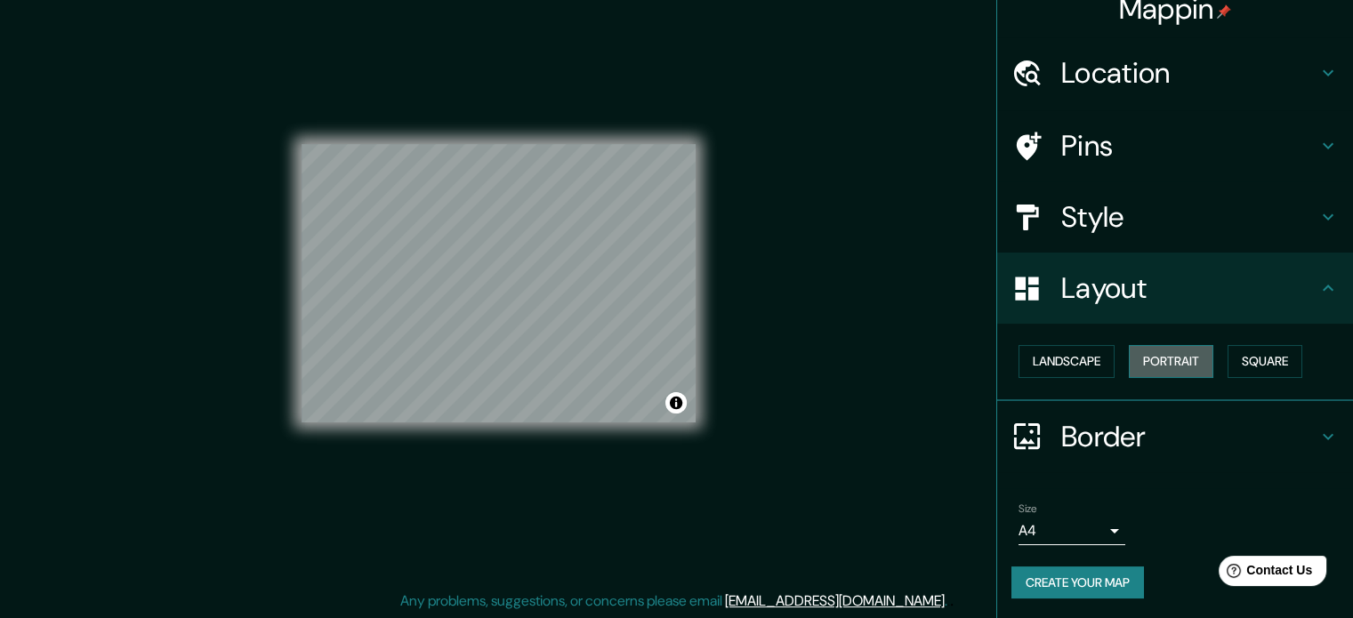
click at [1144, 361] on button "Portrait" at bounding box center [1171, 361] width 85 height 33
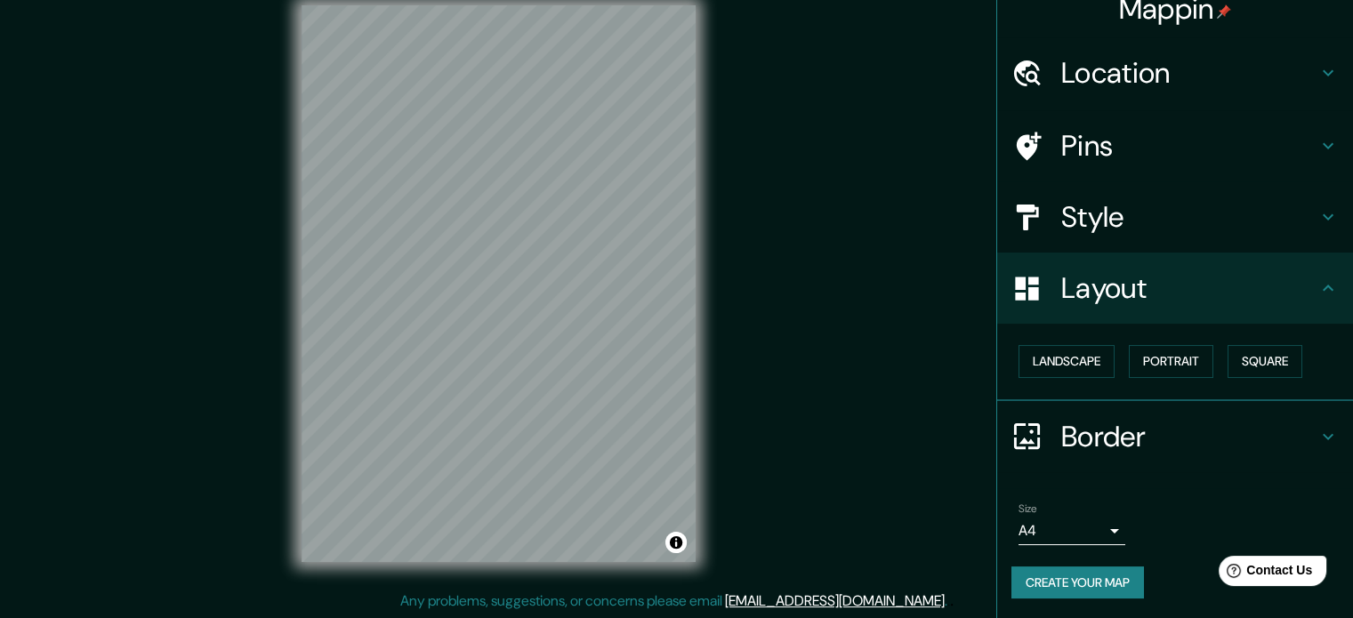
click at [1075, 432] on h4 "Border" at bounding box center [1189, 437] width 256 height 36
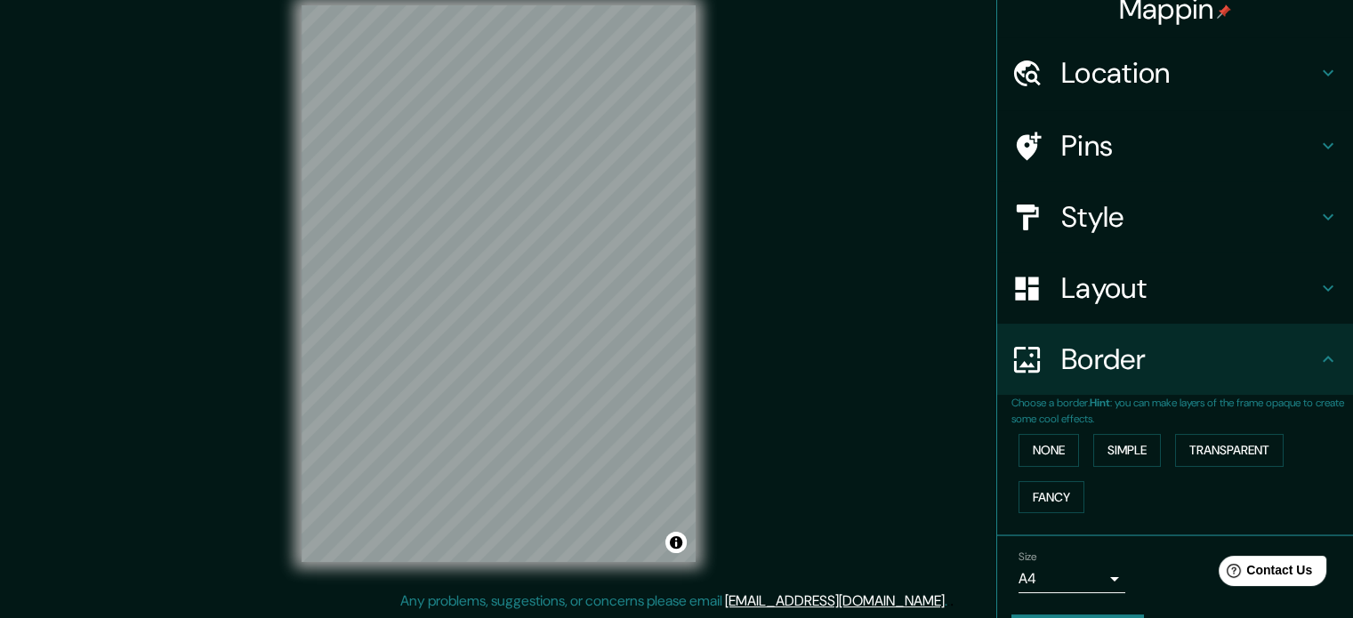
click at [1078, 401] on p "Choose a border. Hint : you can make layers of the frame opaque to create some …" at bounding box center [1182, 411] width 342 height 32
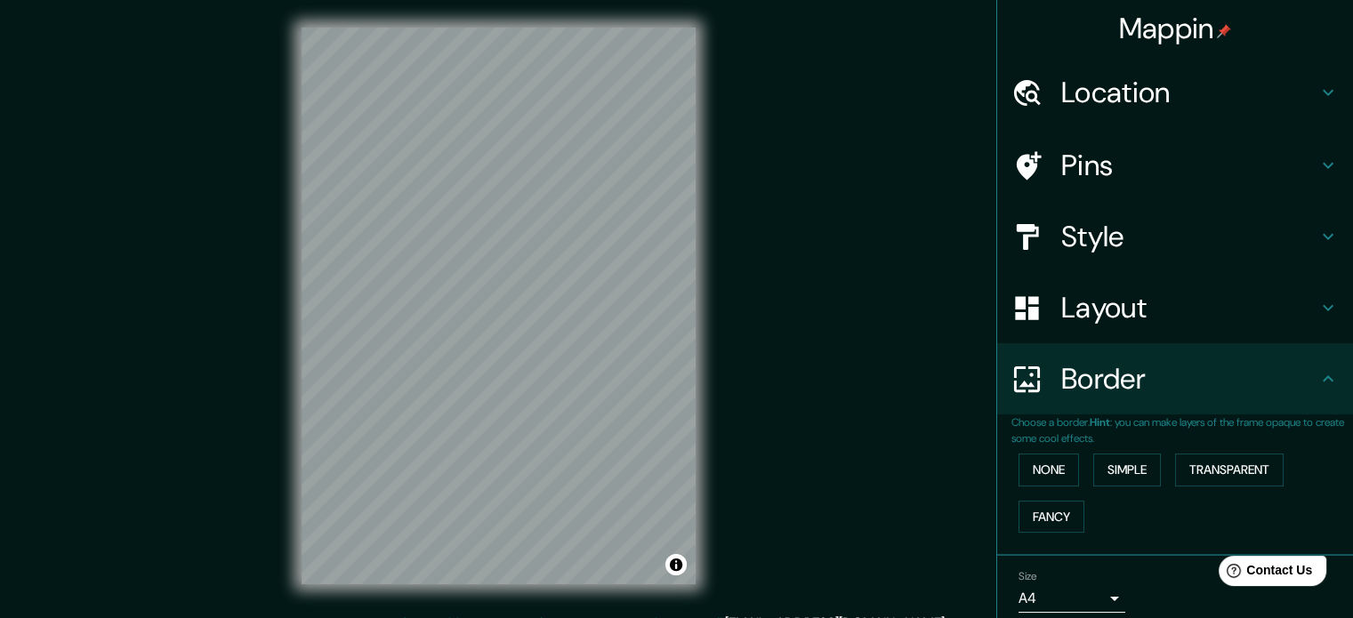
scroll to position [0, 0]
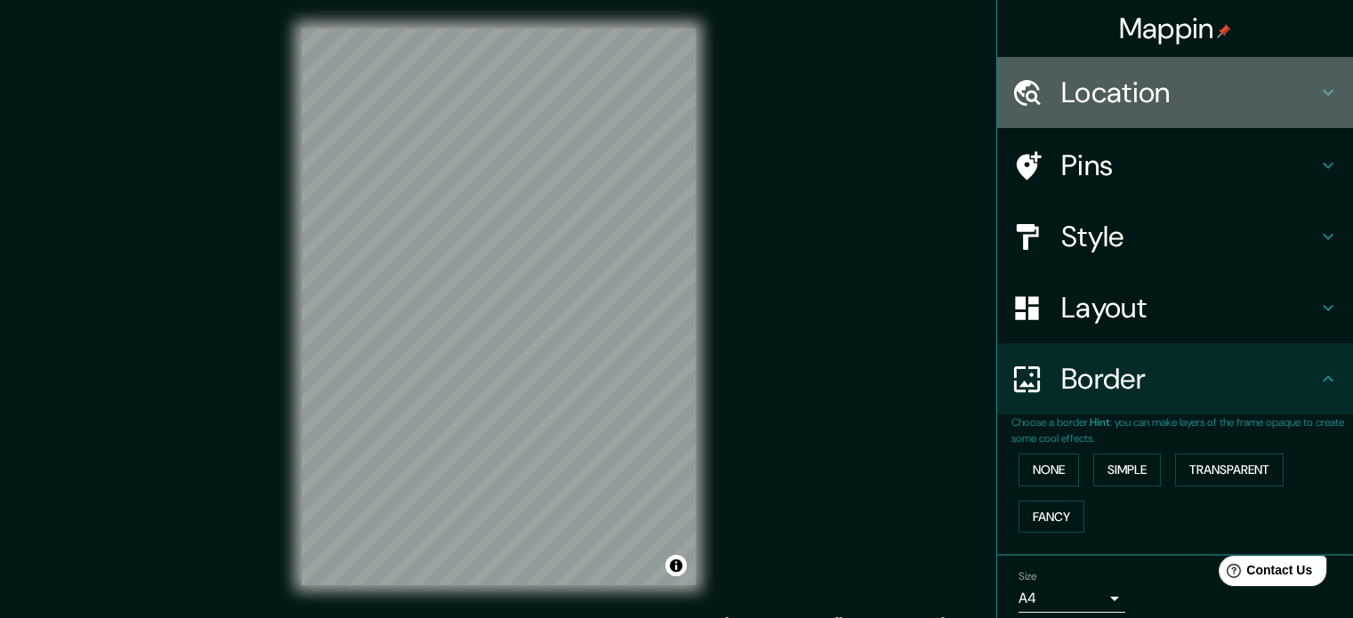
click at [1124, 102] on h4 "Location" at bounding box center [1189, 93] width 256 height 36
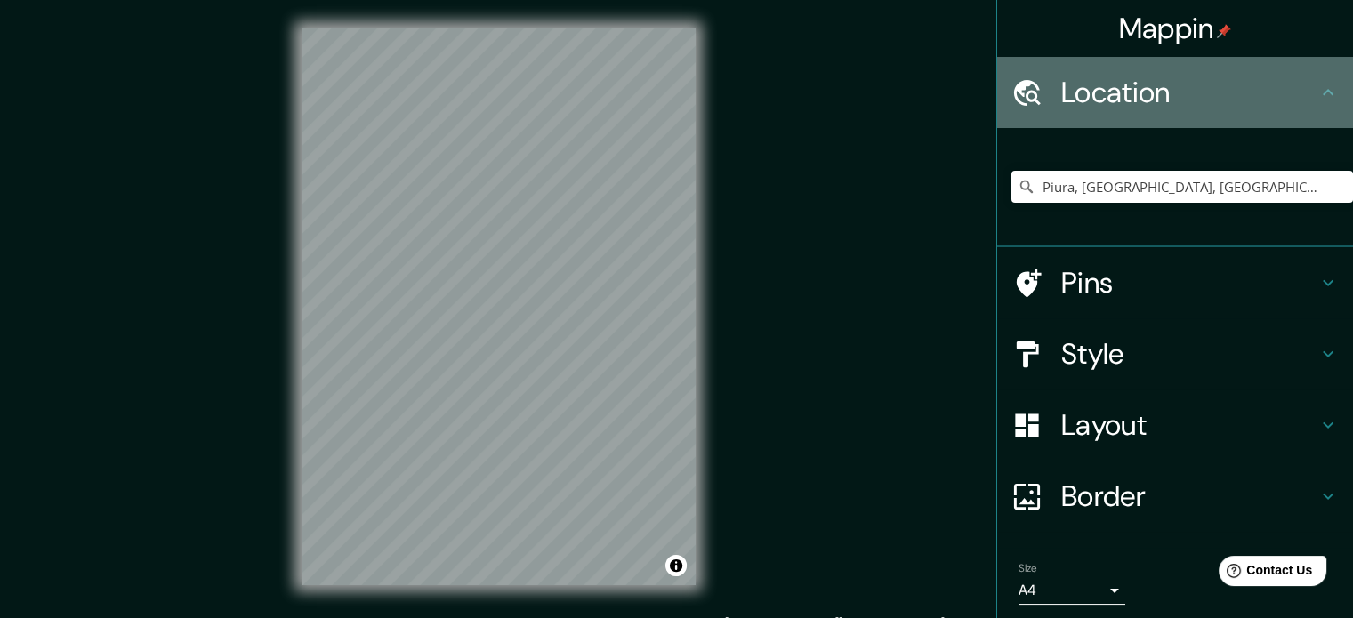
click at [1136, 92] on h4 "Location" at bounding box center [1189, 93] width 256 height 36
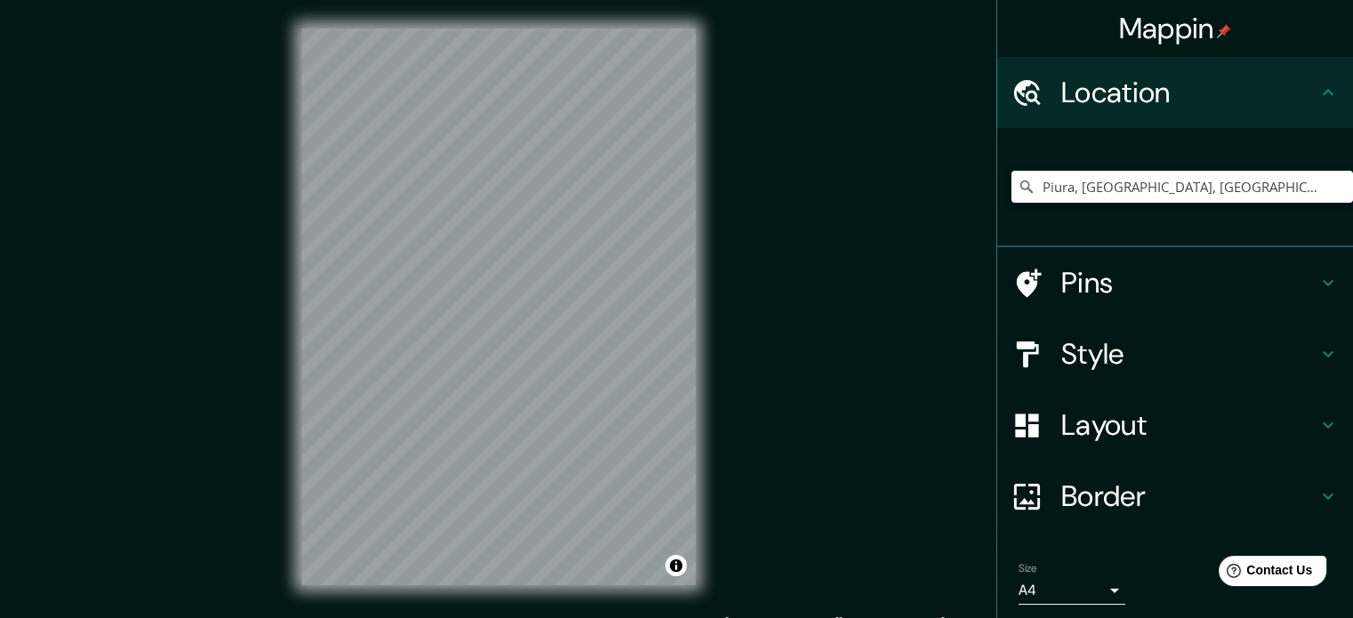
click at [1327, 110] on div "Location" at bounding box center [1175, 92] width 356 height 71
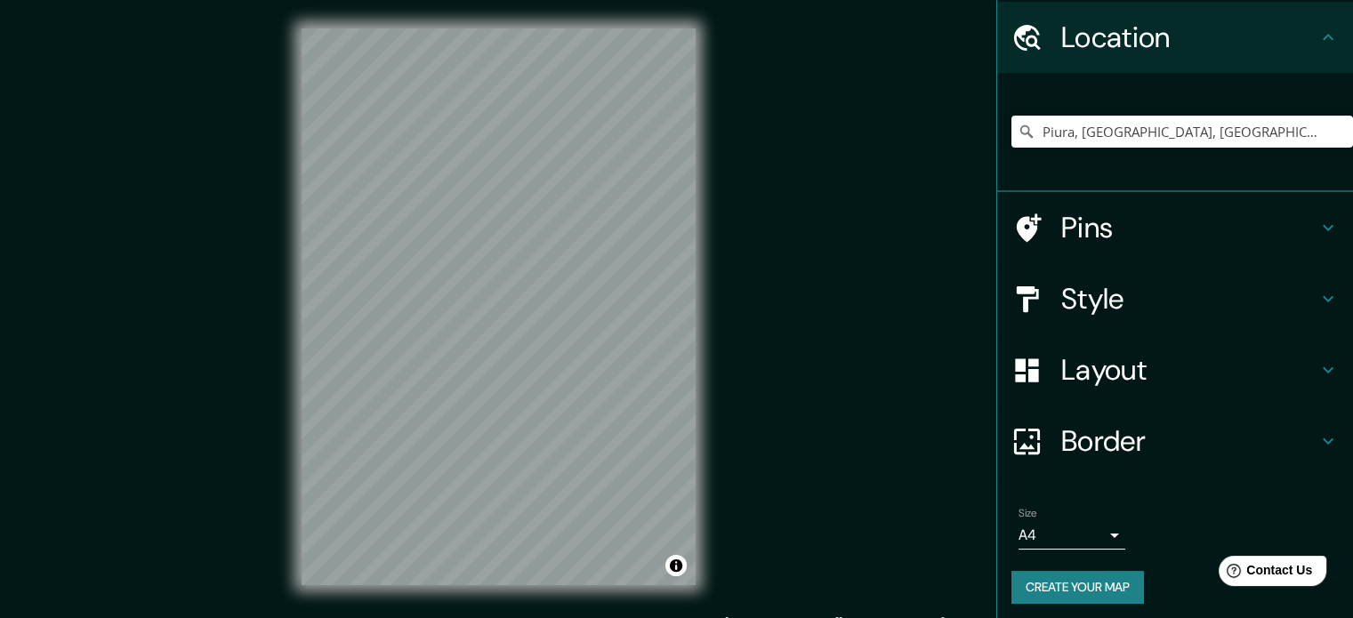
scroll to position [60, 0]
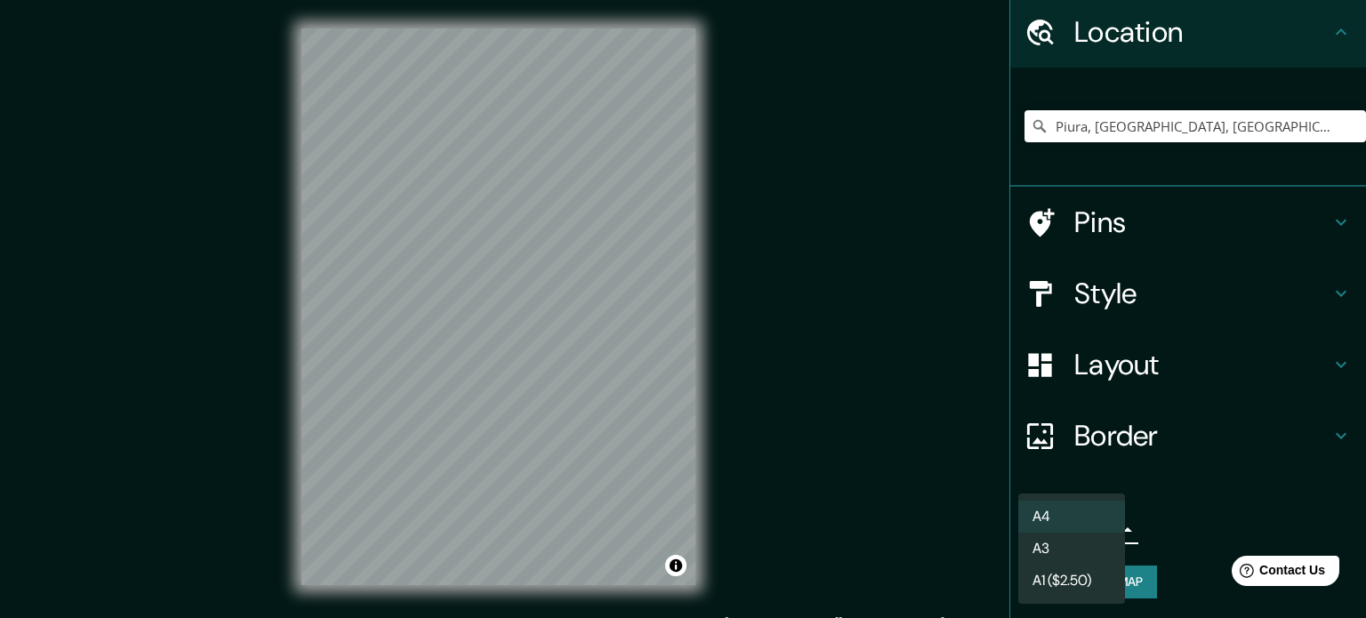
click at [1073, 517] on body "Mappin Location [GEOGRAPHIC_DATA], [GEOGRAPHIC_DATA], [GEOGRAPHIC_DATA] Pins St…" at bounding box center [683, 309] width 1366 height 618
click at [1071, 541] on li "A3" at bounding box center [1072, 549] width 107 height 32
type input "a4"
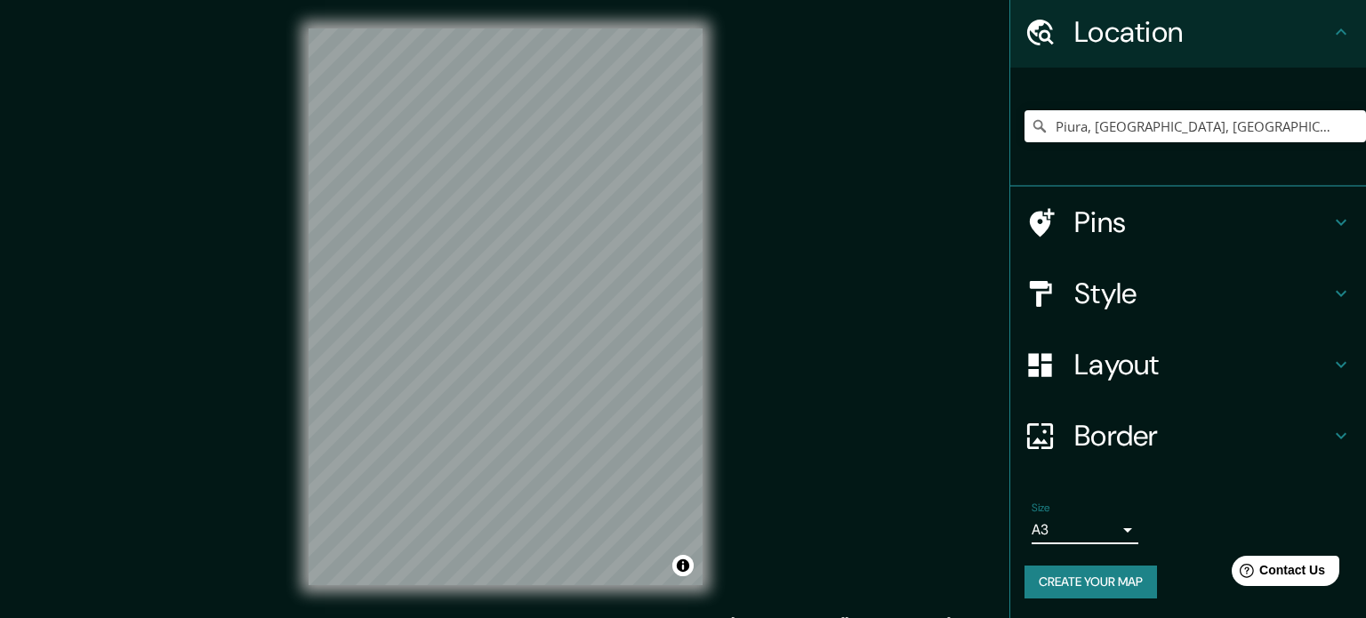
click at [1072, 516] on body "Mappin Location [GEOGRAPHIC_DATA], [GEOGRAPHIC_DATA], [GEOGRAPHIC_DATA] Pins St…" at bounding box center [683, 309] width 1366 height 618
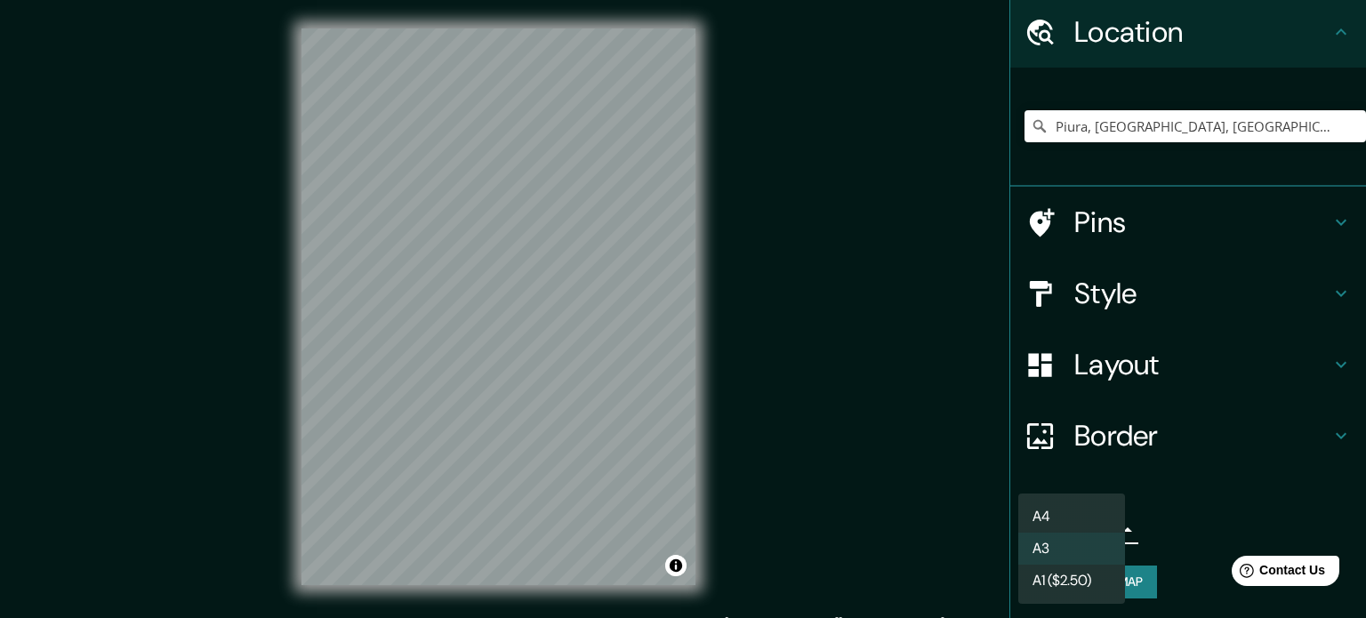
click at [1166, 508] on div at bounding box center [683, 309] width 1366 height 618
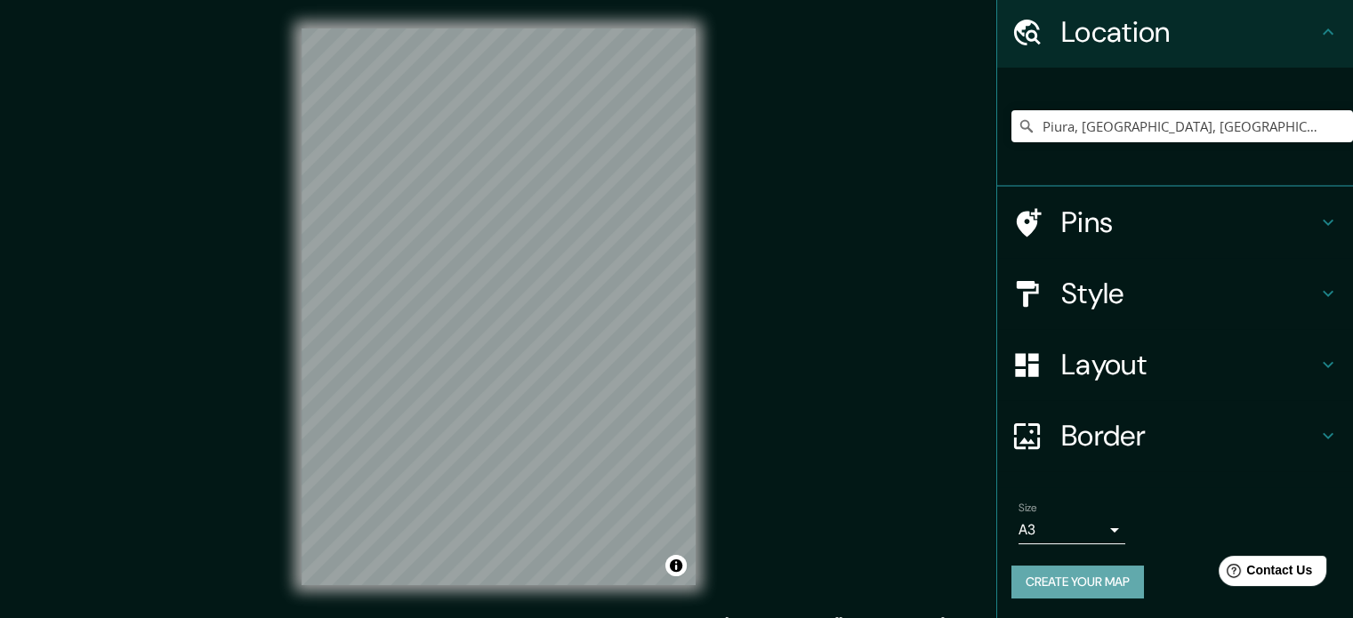
click at [1103, 576] on button "Create your map" at bounding box center [1077, 582] width 133 height 33
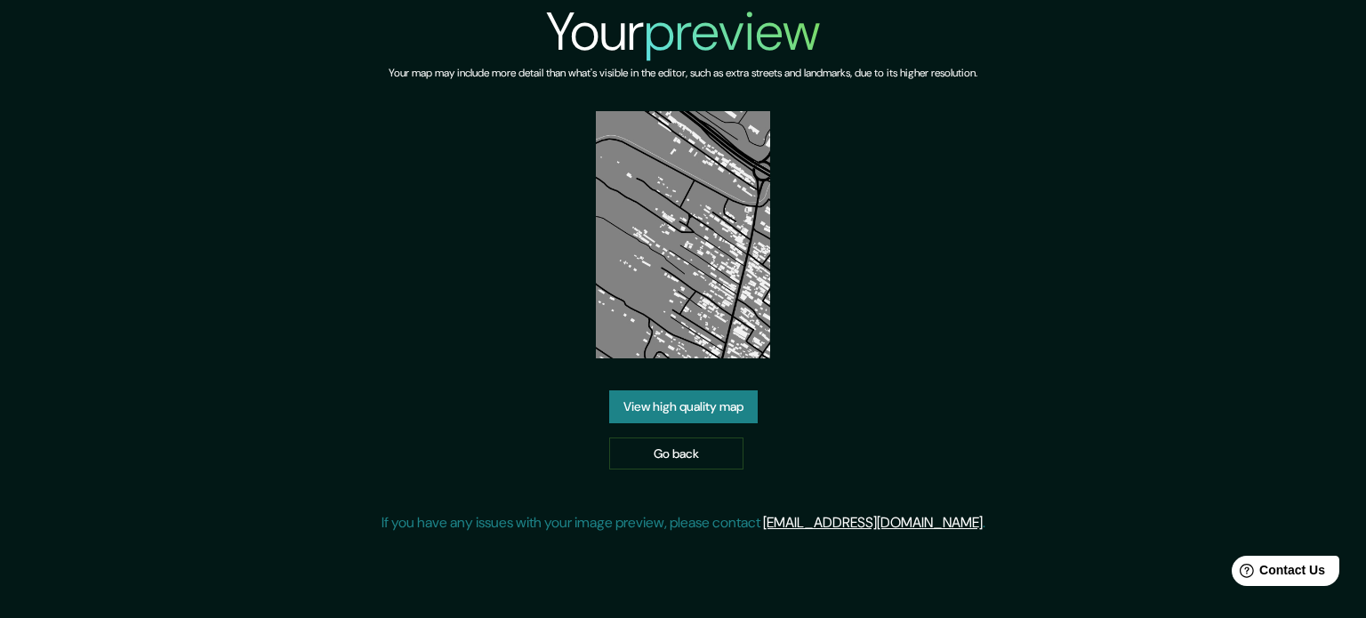
click at [701, 408] on link "View high quality map" at bounding box center [683, 407] width 149 height 33
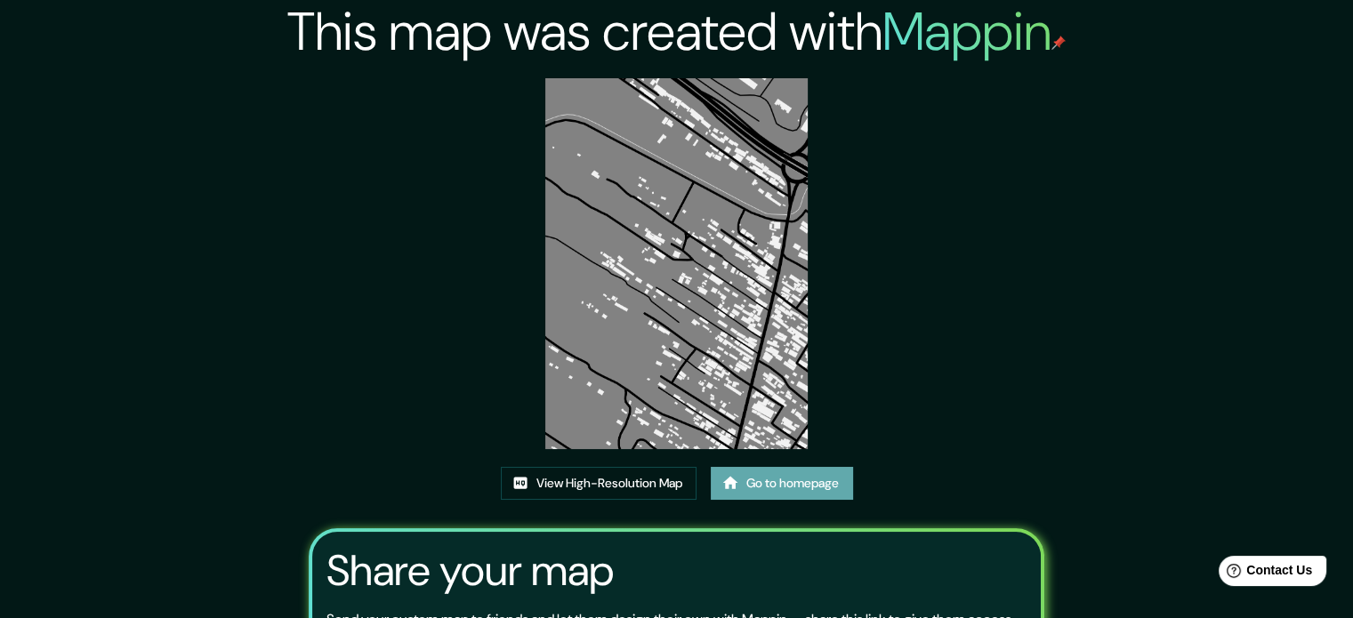
click at [801, 487] on link "Go to homepage" at bounding box center [782, 483] width 142 height 33
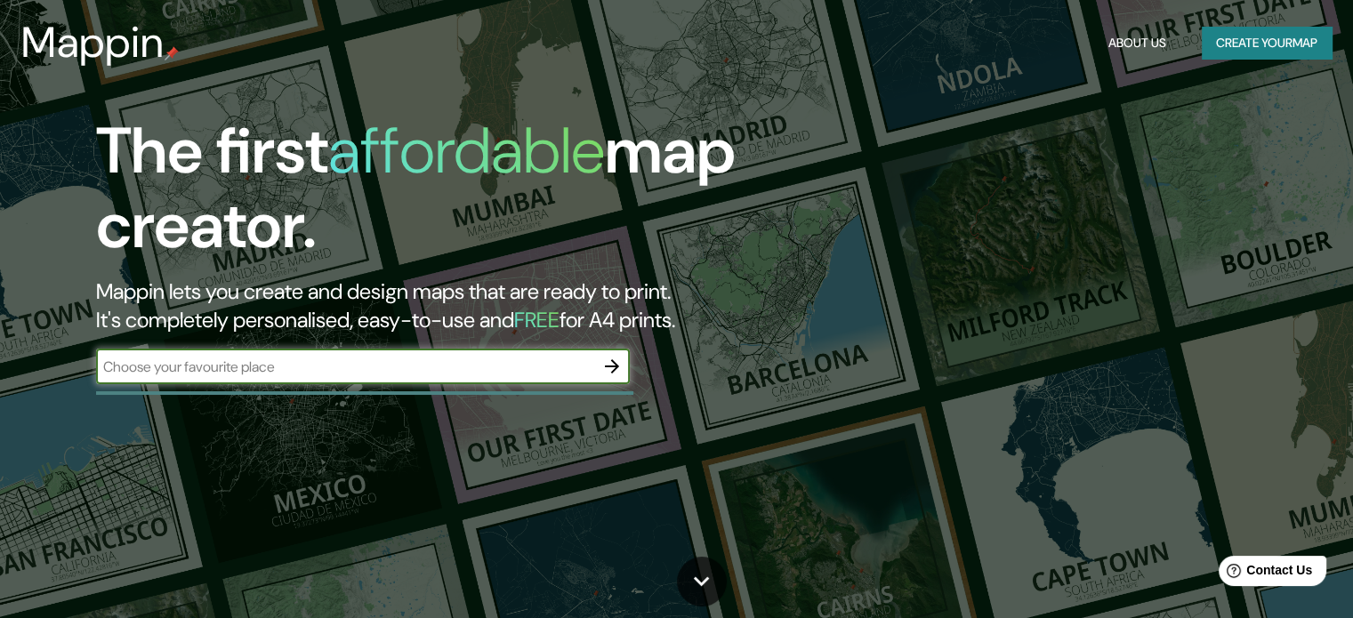
click at [560, 374] on input "text" at bounding box center [345, 367] width 498 height 20
type input "la legua piura"
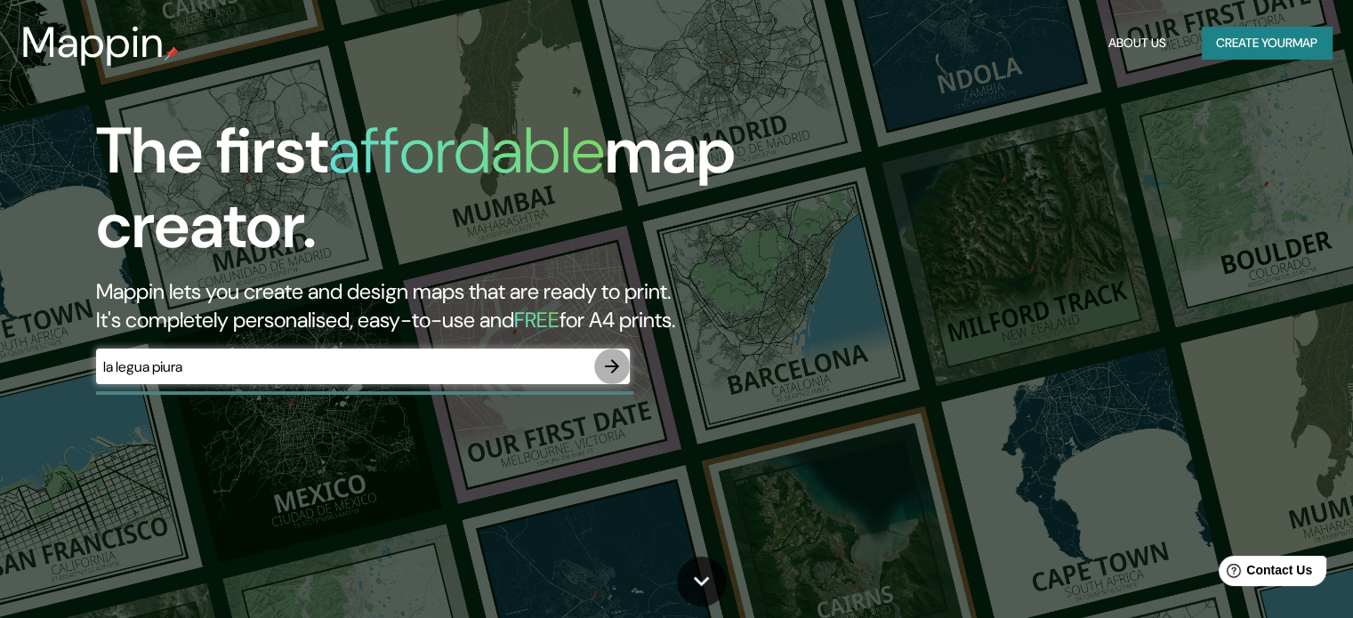
click at [607, 361] on icon "button" at bounding box center [611, 366] width 21 height 21
